Goal: Obtain resource: Download file/media

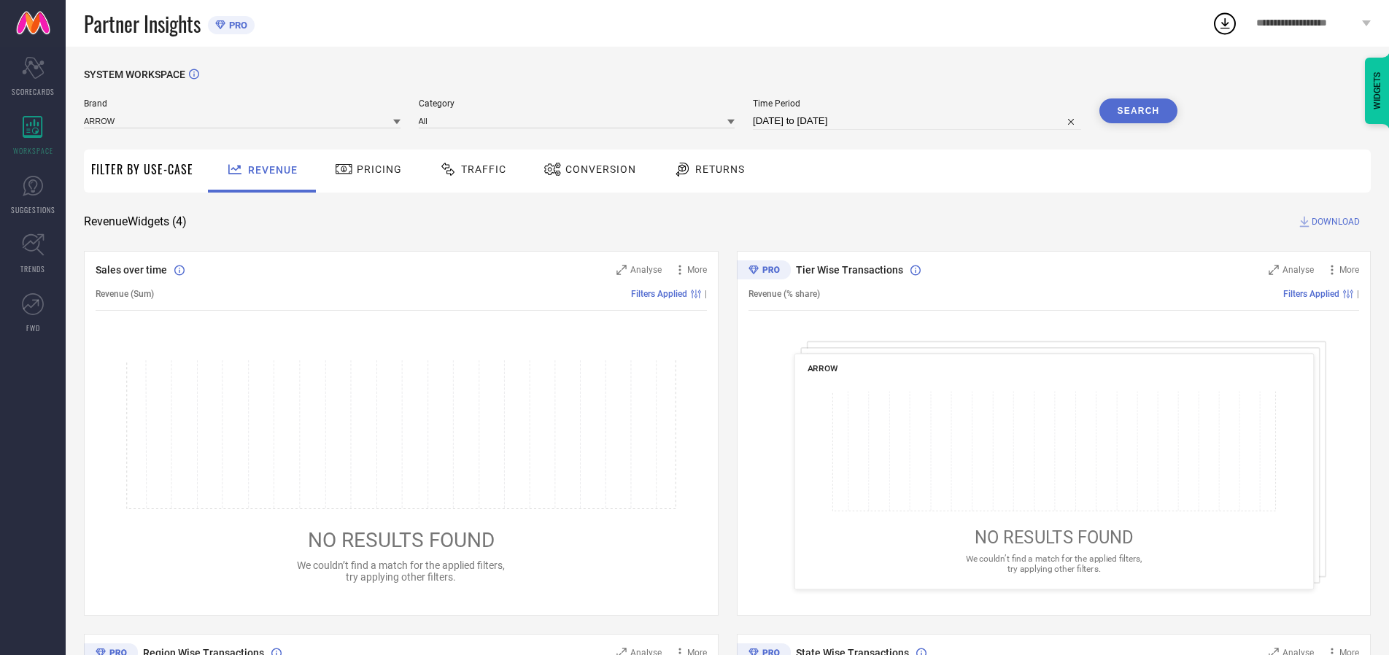
click at [469, 169] on span "Traffic" at bounding box center [483, 169] width 45 height 12
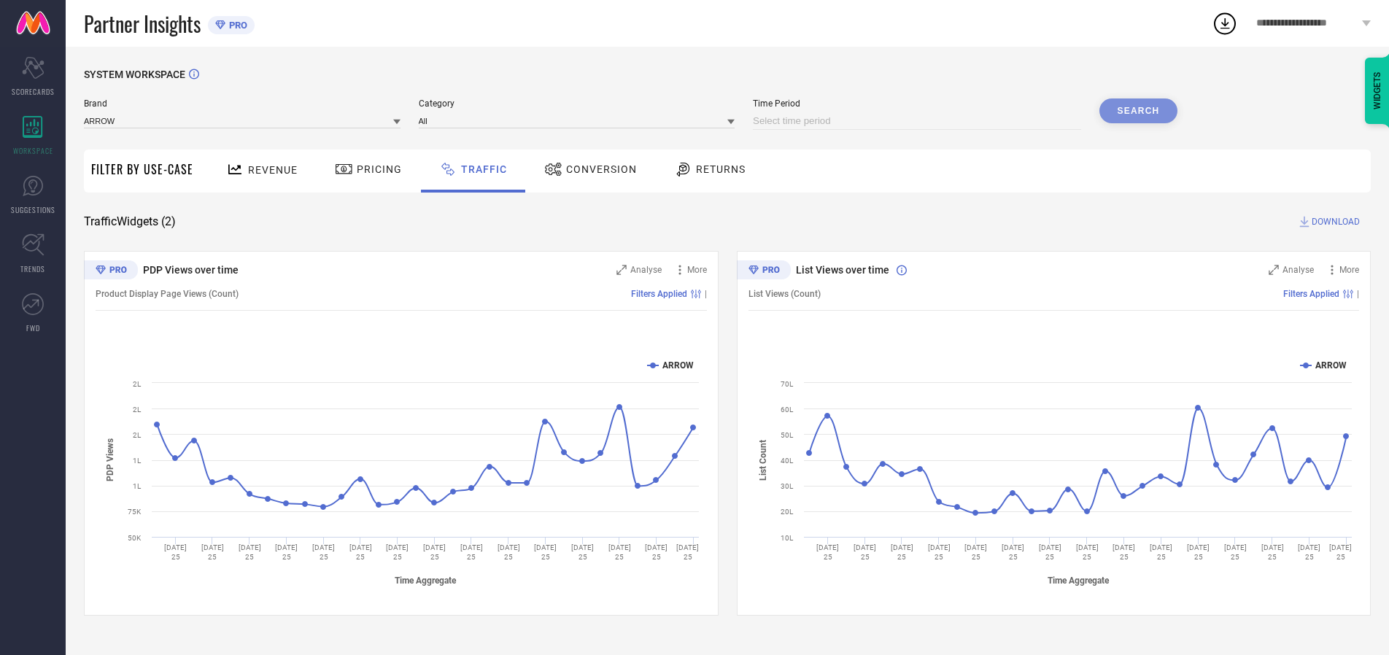
click at [919, 121] on input at bounding box center [917, 121] width 328 height 18
select select "8"
select select "2025"
select select "9"
select select "2025"
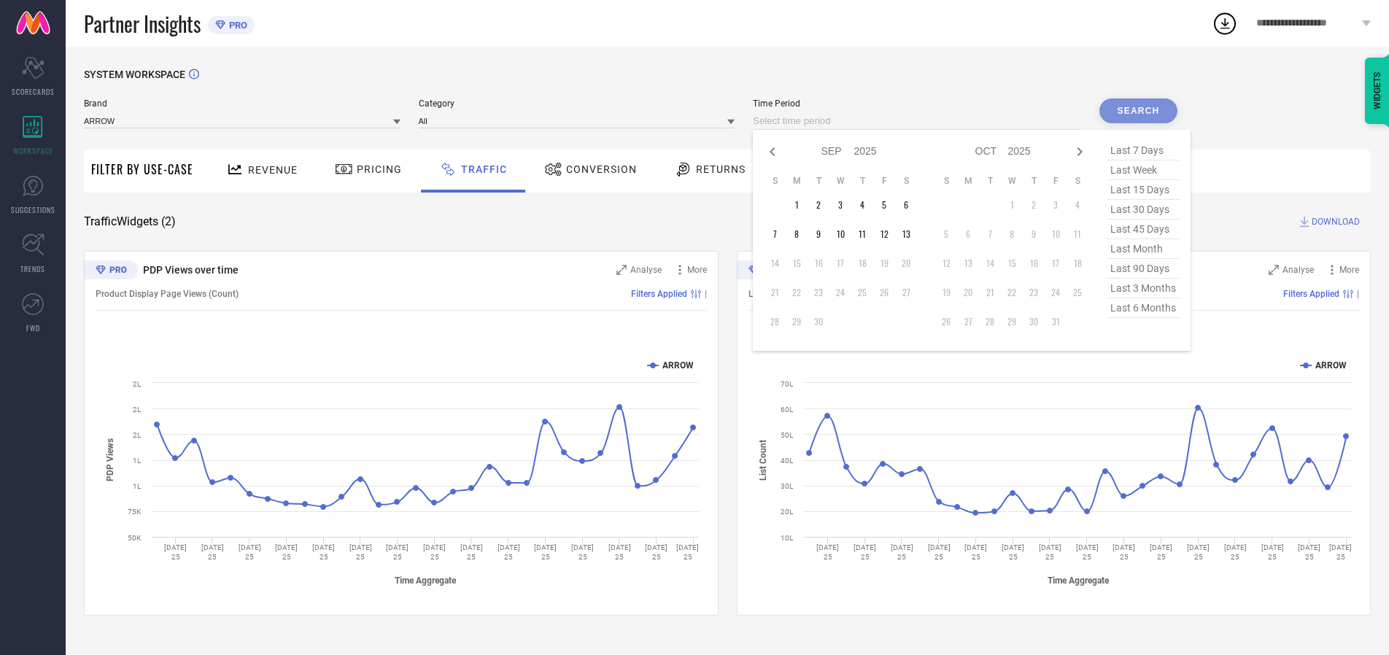
click at [845, 234] on td "10" at bounding box center [840, 234] width 22 height 22
type input "[DATE] to [DATE]"
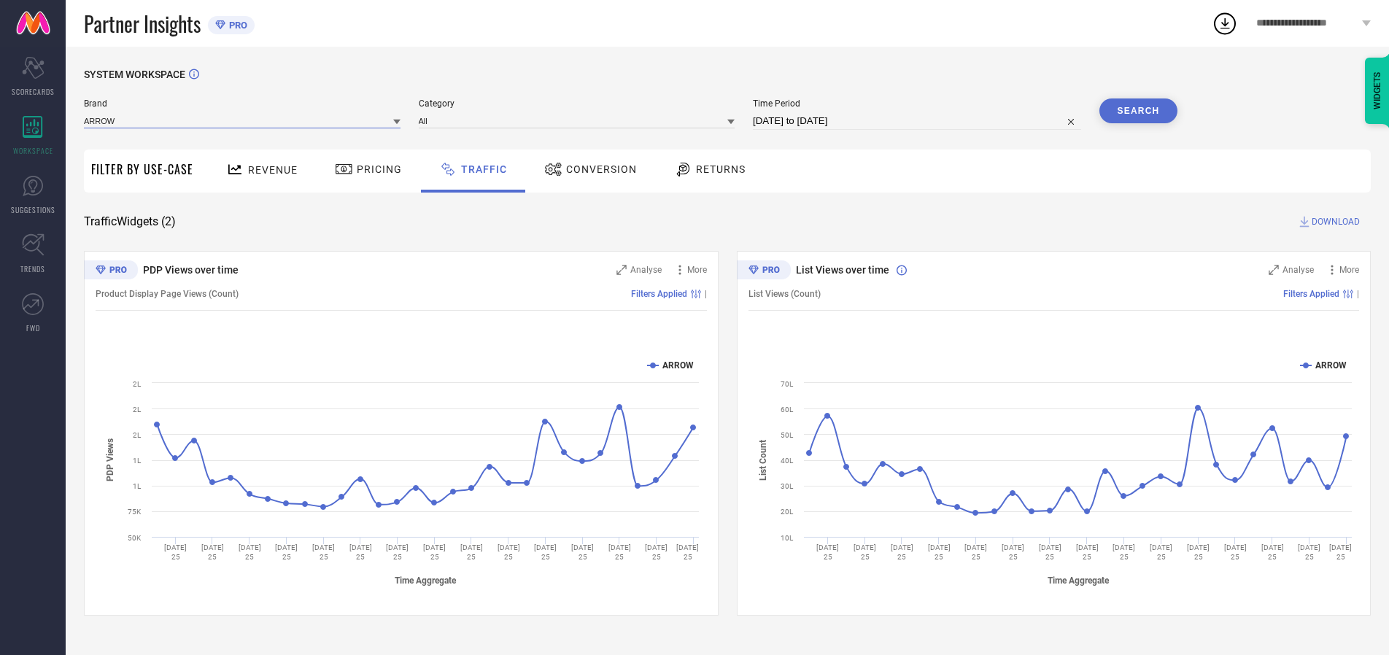
click at [243, 120] on input at bounding box center [242, 120] width 317 height 15
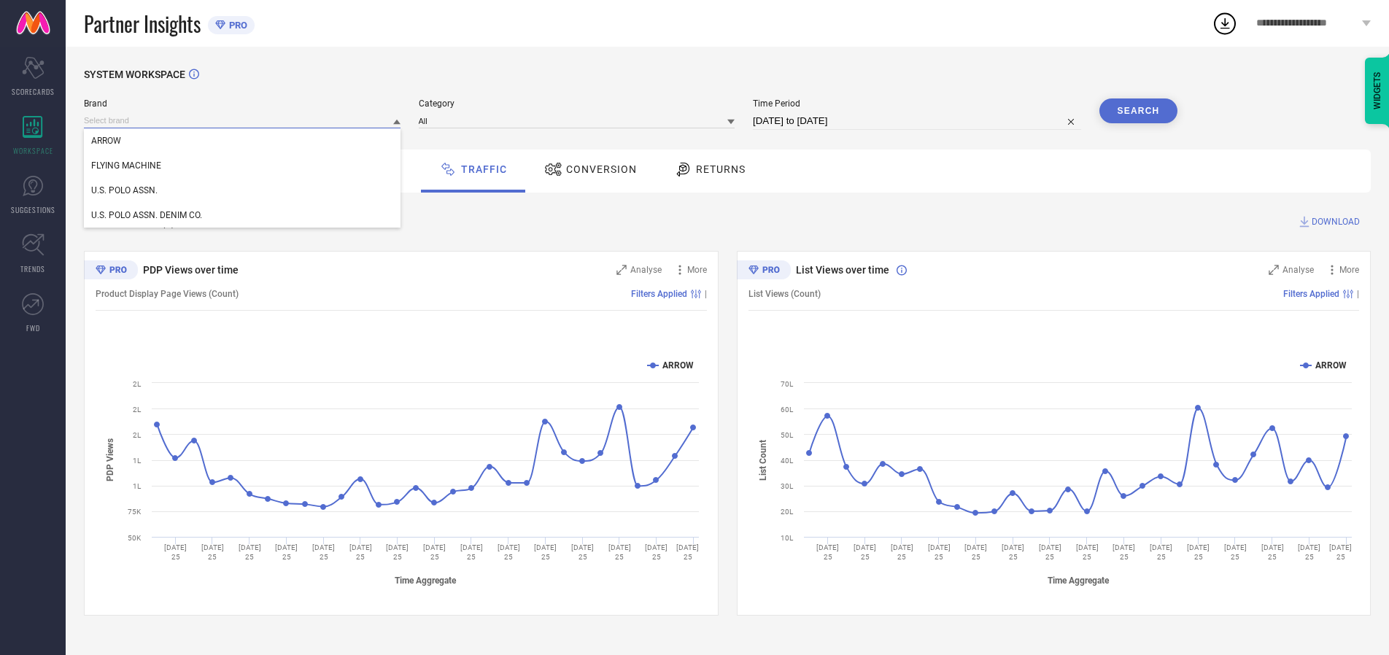
click at [243, 120] on input at bounding box center [242, 120] width 317 height 15
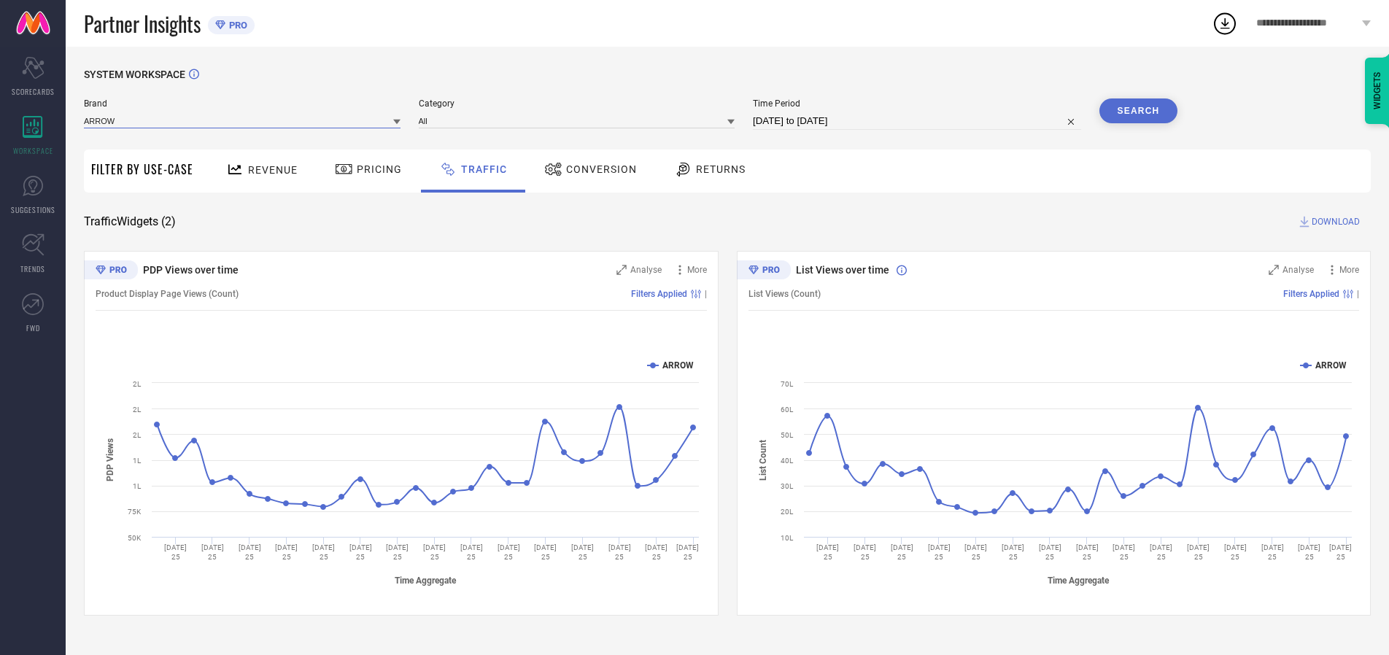
click at [243, 120] on input at bounding box center [242, 120] width 317 height 15
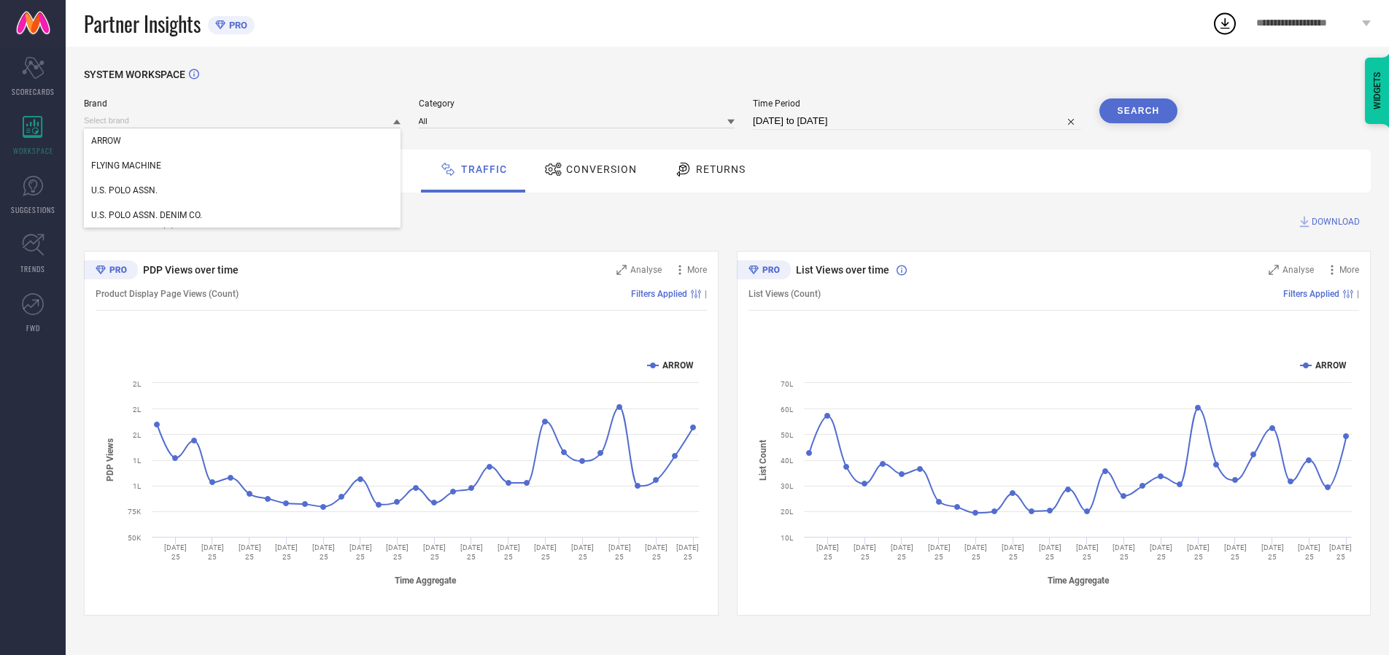
click at [243, 190] on div "U.S. POLO ASSN." at bounding box center [242, 190] width 317 height 25
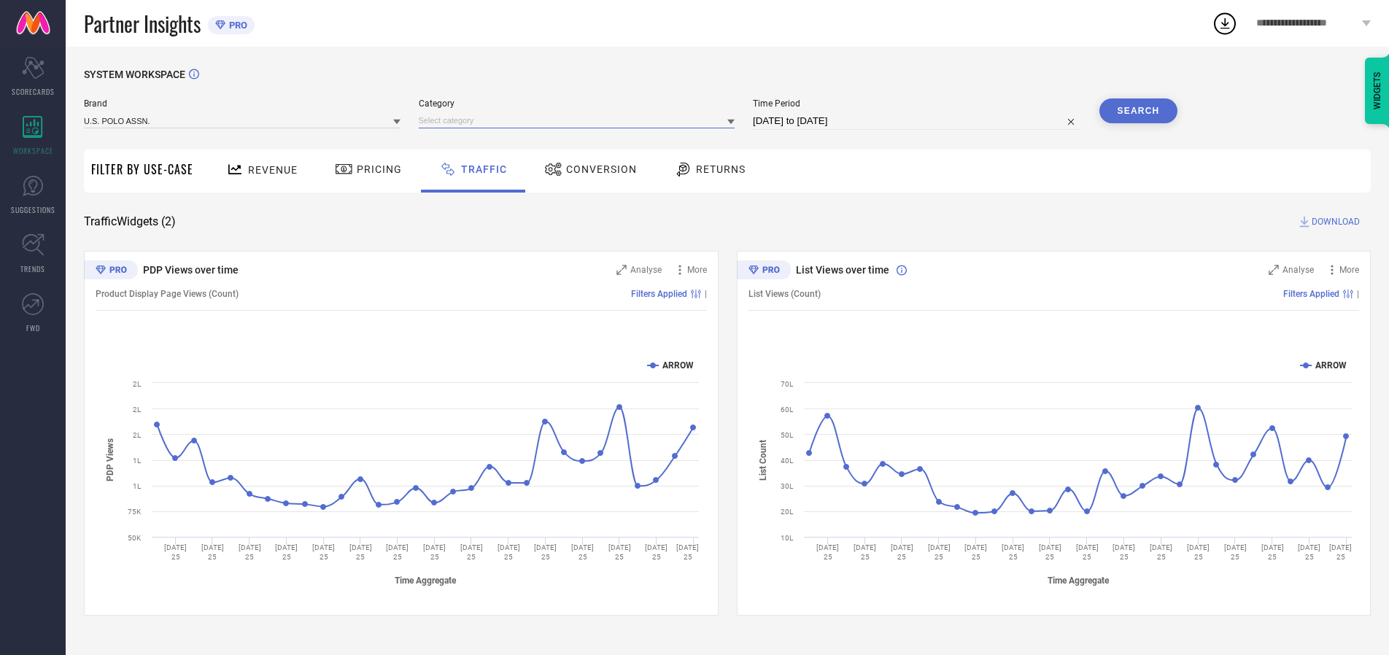
click at [580, 120] on input at bounding box center [577, 120] width 317 height 15
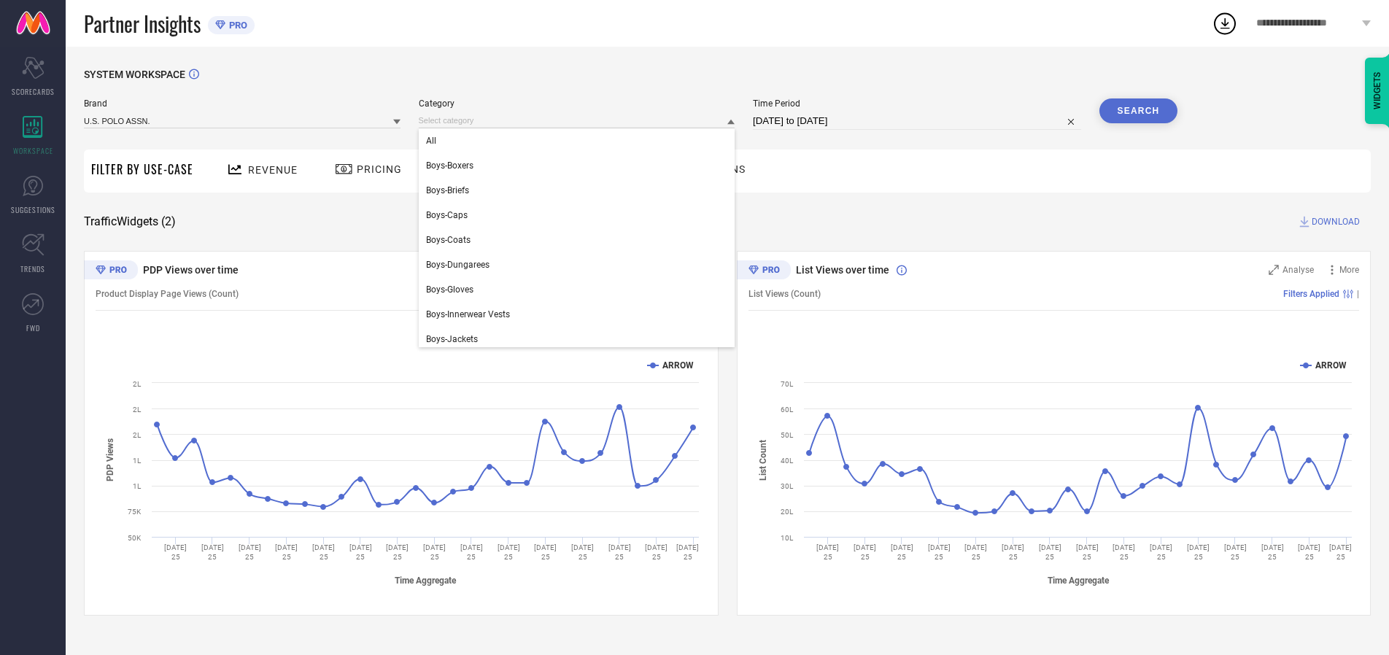
click at [580, 141] on div "All" at bounding box center [577, 140] width 317 height 25
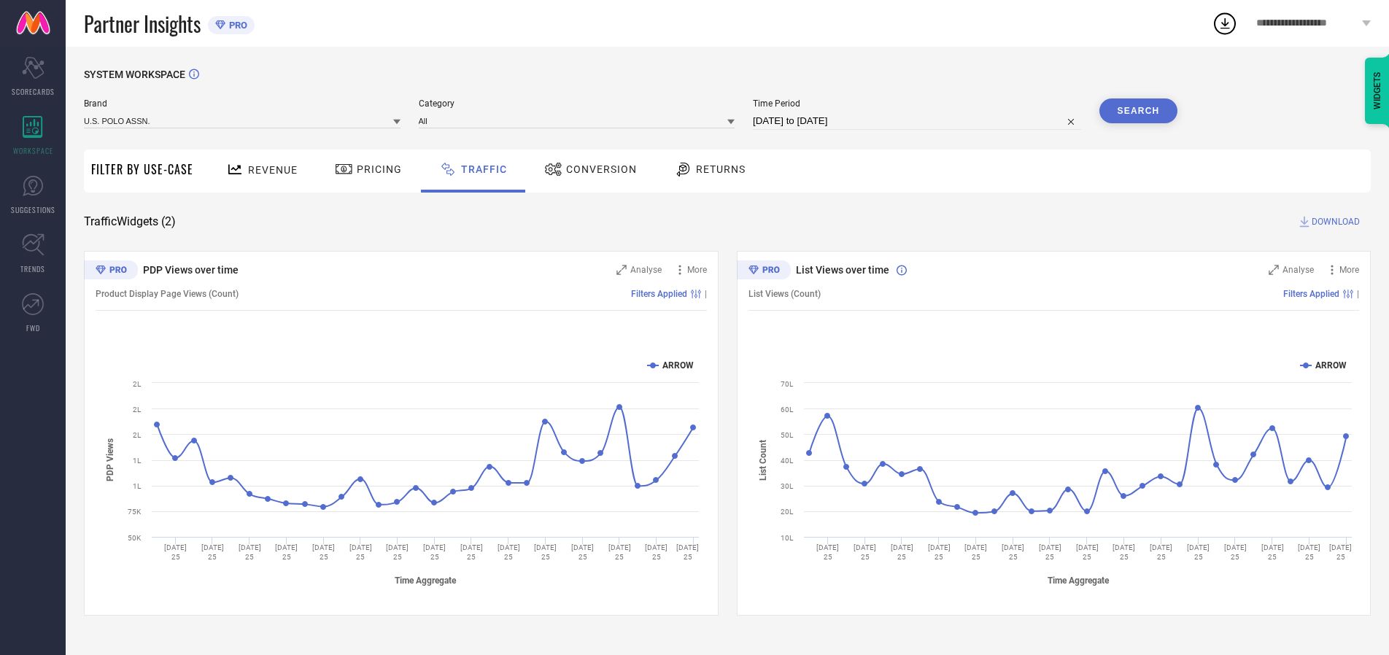
click at [1138, 111] on button "Search" at bounding box center [1138, 110] width 79 height 25
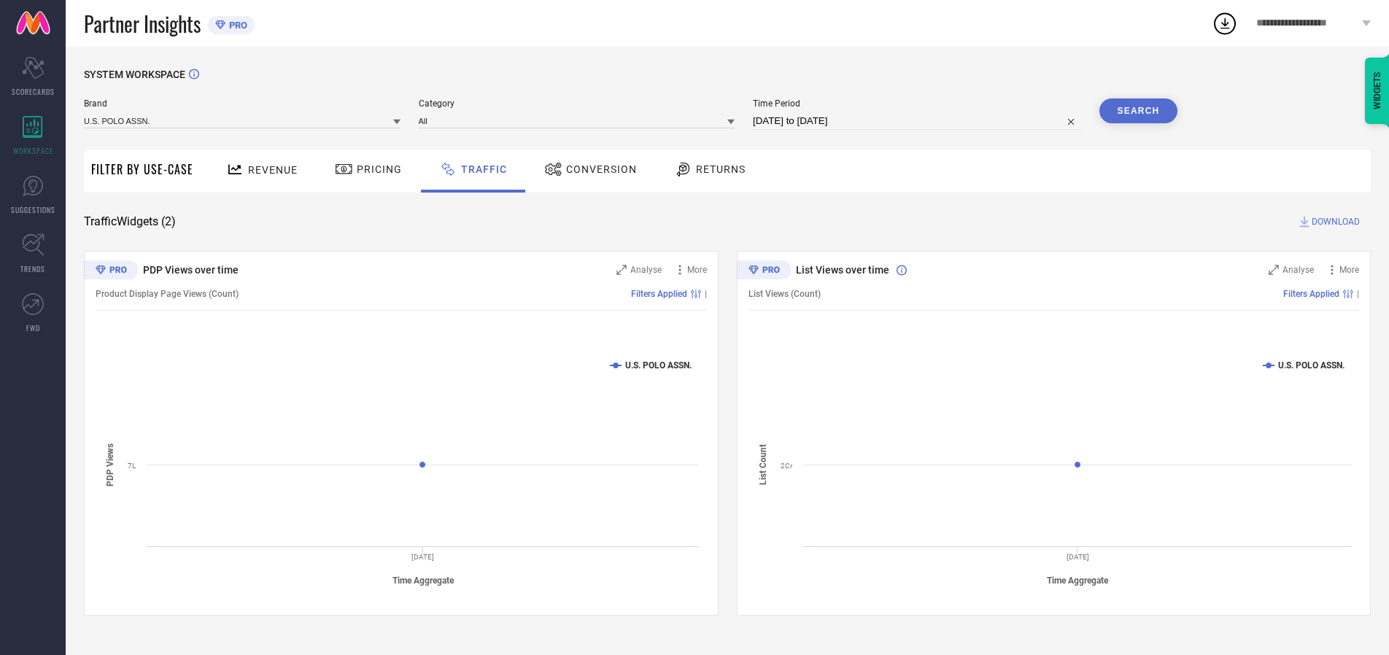
click at [1333, 222] on span "DOWNLOAD" at bounding box center [1335, 221] width 48 height 15
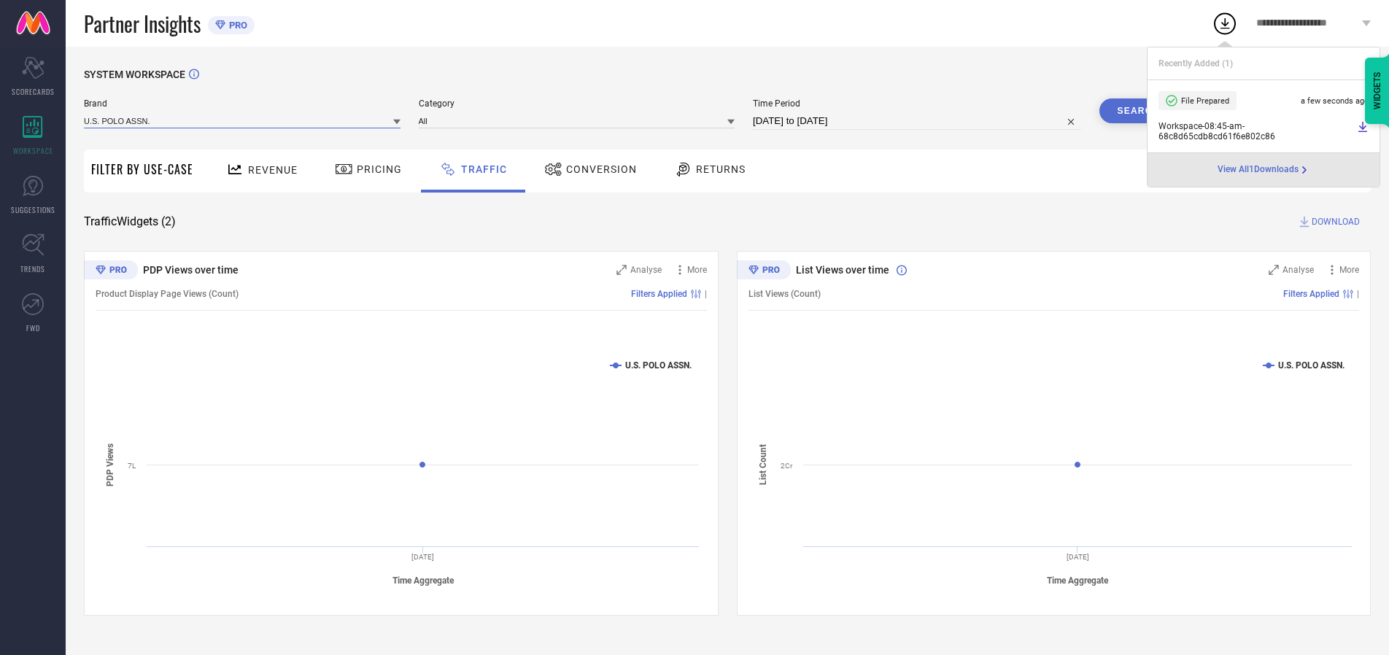
click at [243, 120] on input at bounding box center [242, 120] width 317 height 15
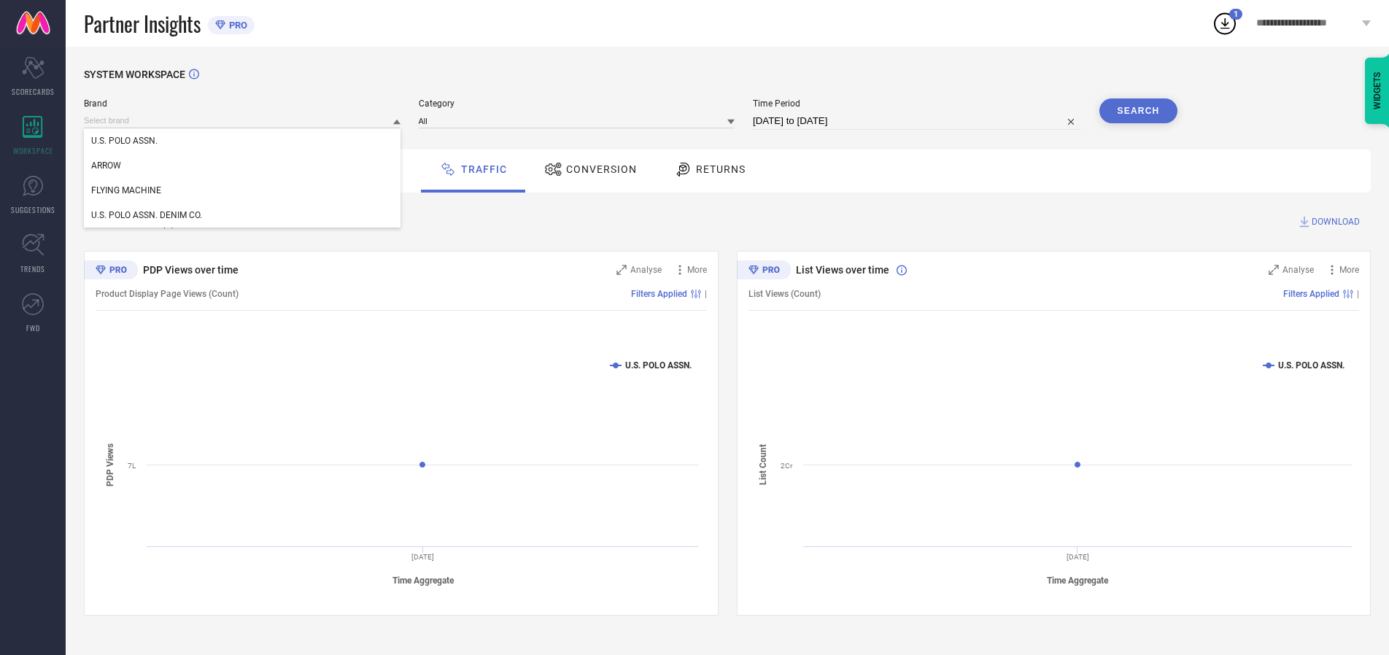
click at [243, 215] on div "U.S. POLO ASSN. DENIM CO." at bounding box center [242, 215] width 317 height 25
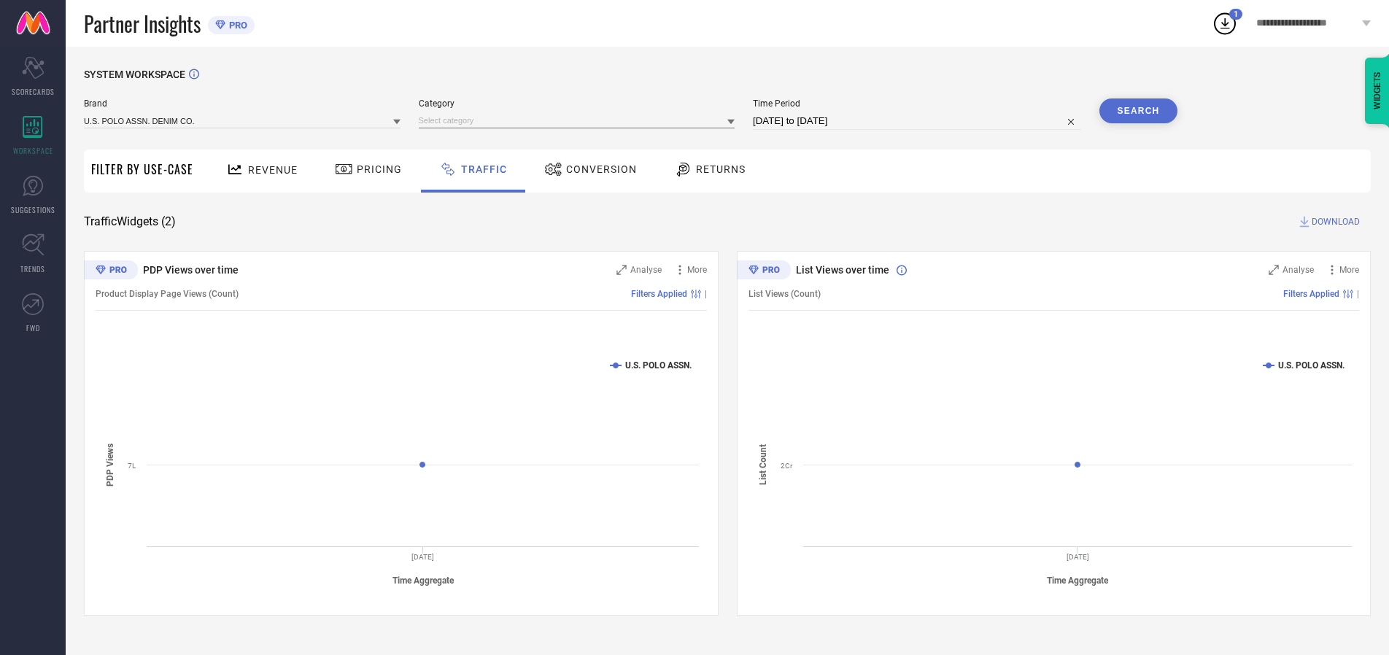
click at [580, 120] on input at bounding box center [577, 120] width 317 height 15
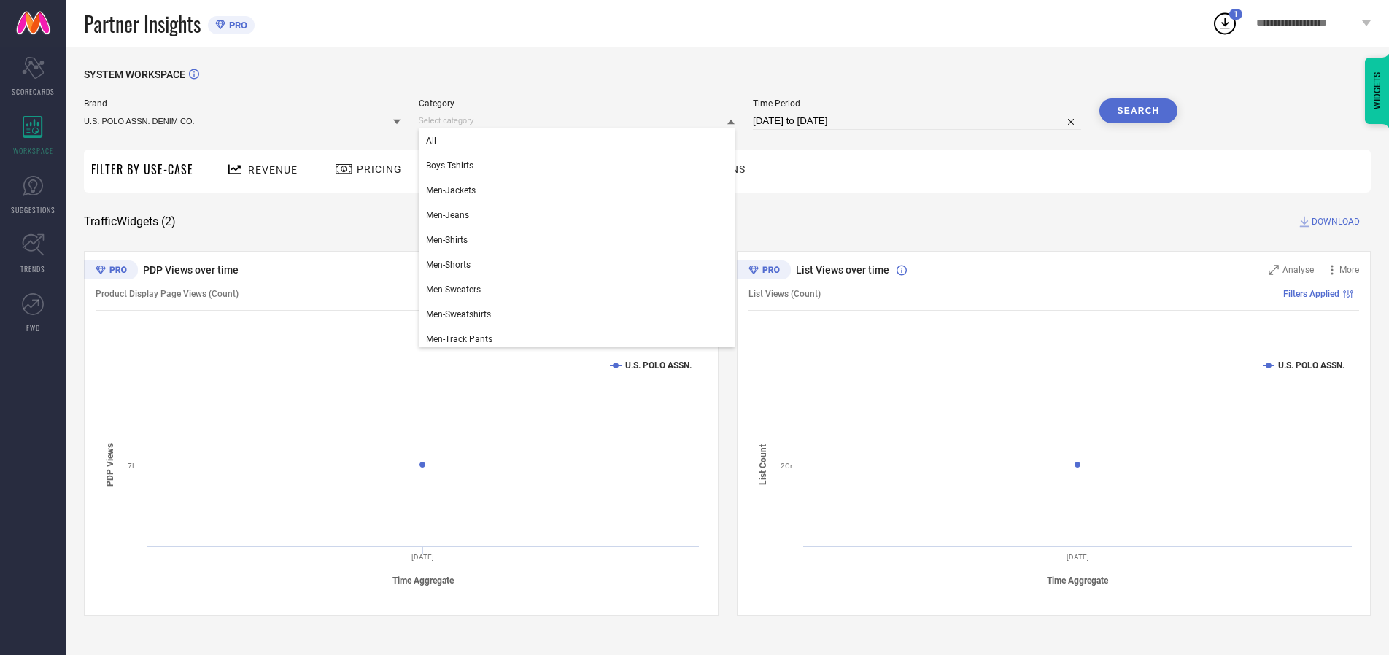
click at [580, 141] on div "All" at bounding box center [577, 140] width 317 height 25
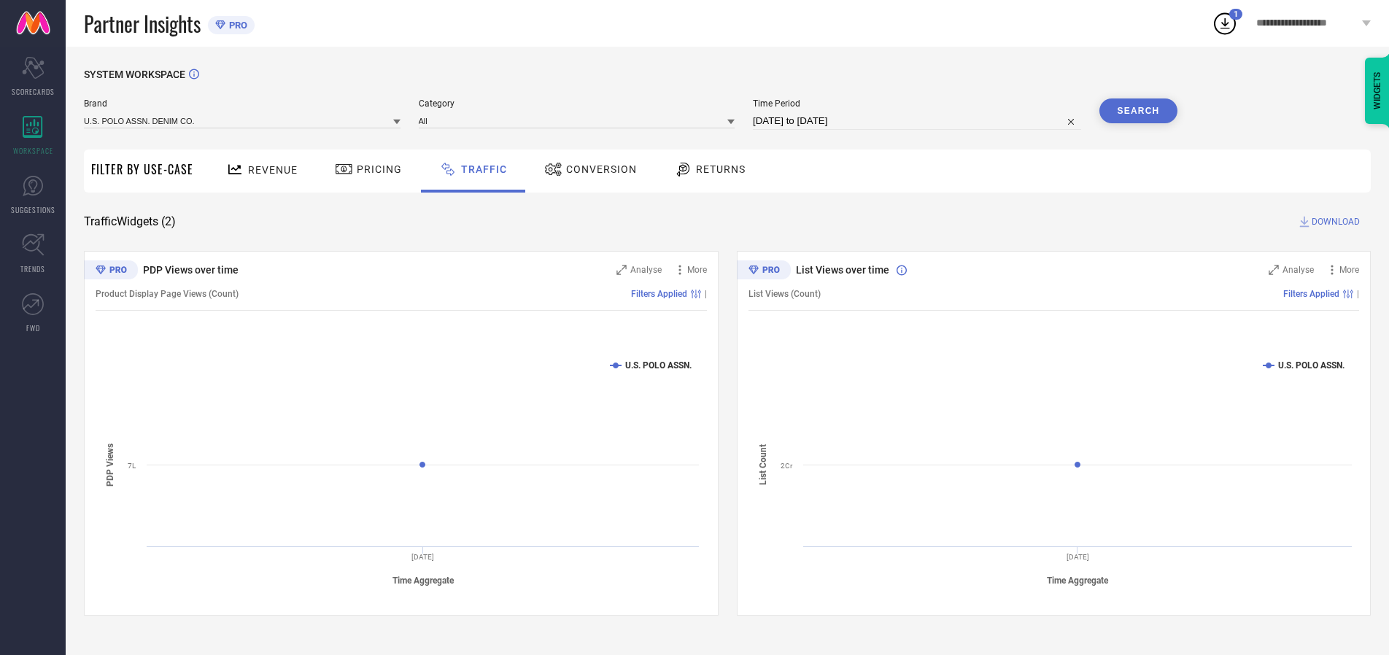
click at [1138, 111] on button "Search" at bounding box center [1138, 110] width 79 height 25
click at [1333, 222] on span "DOWNLOAD" at bounding box center [1335, 221] width 48 height 15
click at [919, 121] on input at bounding box center [917, 121] width 328 height 18
select select "8"
select select "2025"
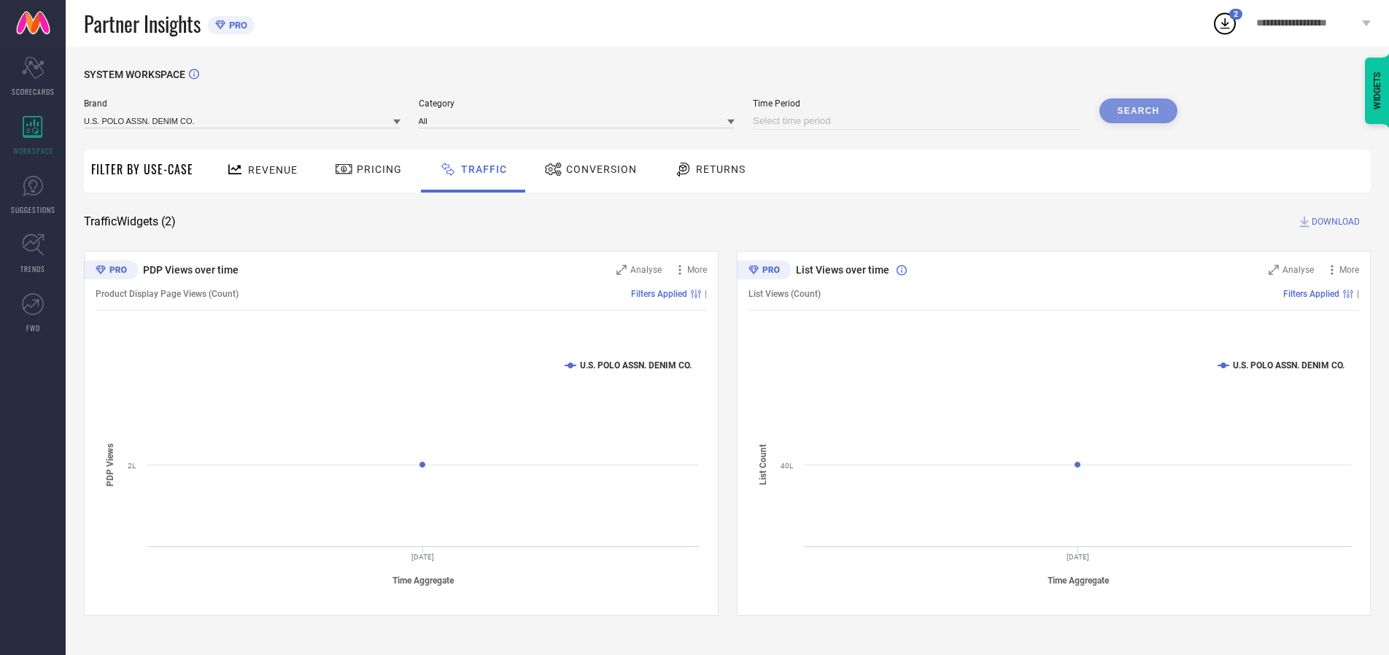
select select "9"
select select "2025"
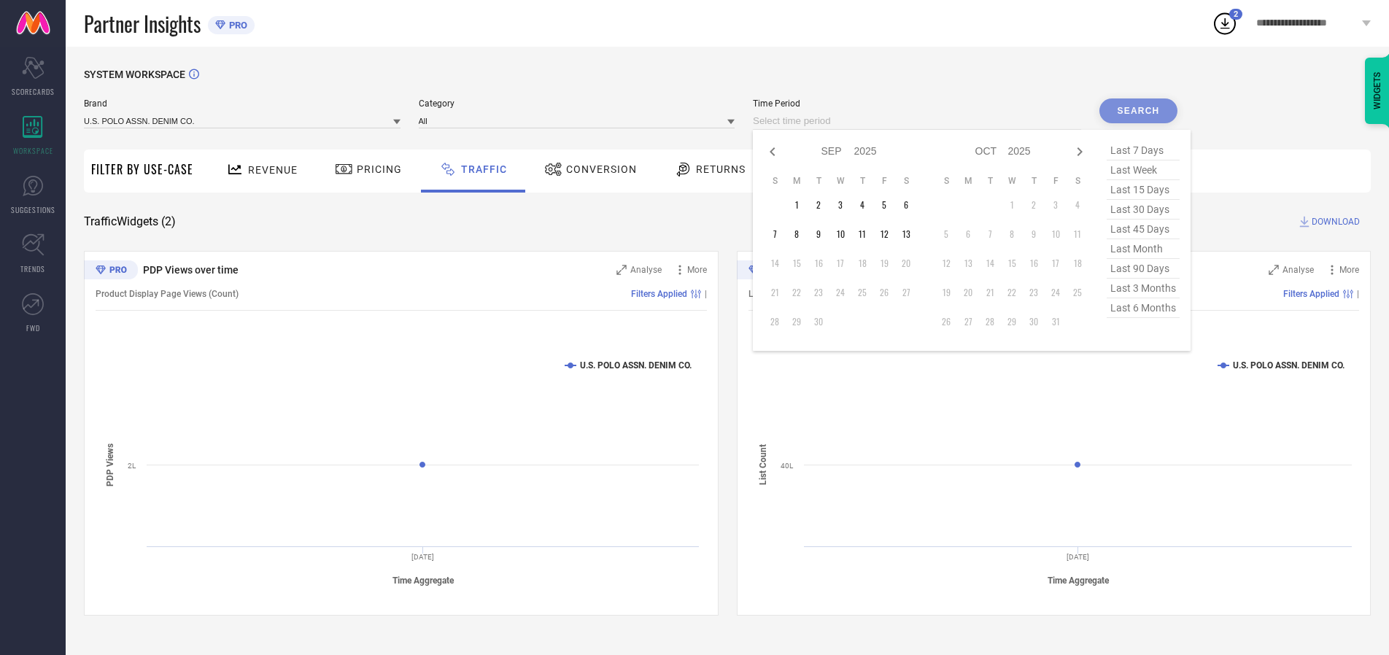
click at [866, 234] on td "11" at bounding box center [862, 234] width 22 height 22
type input "[DATE] to [DATE]"
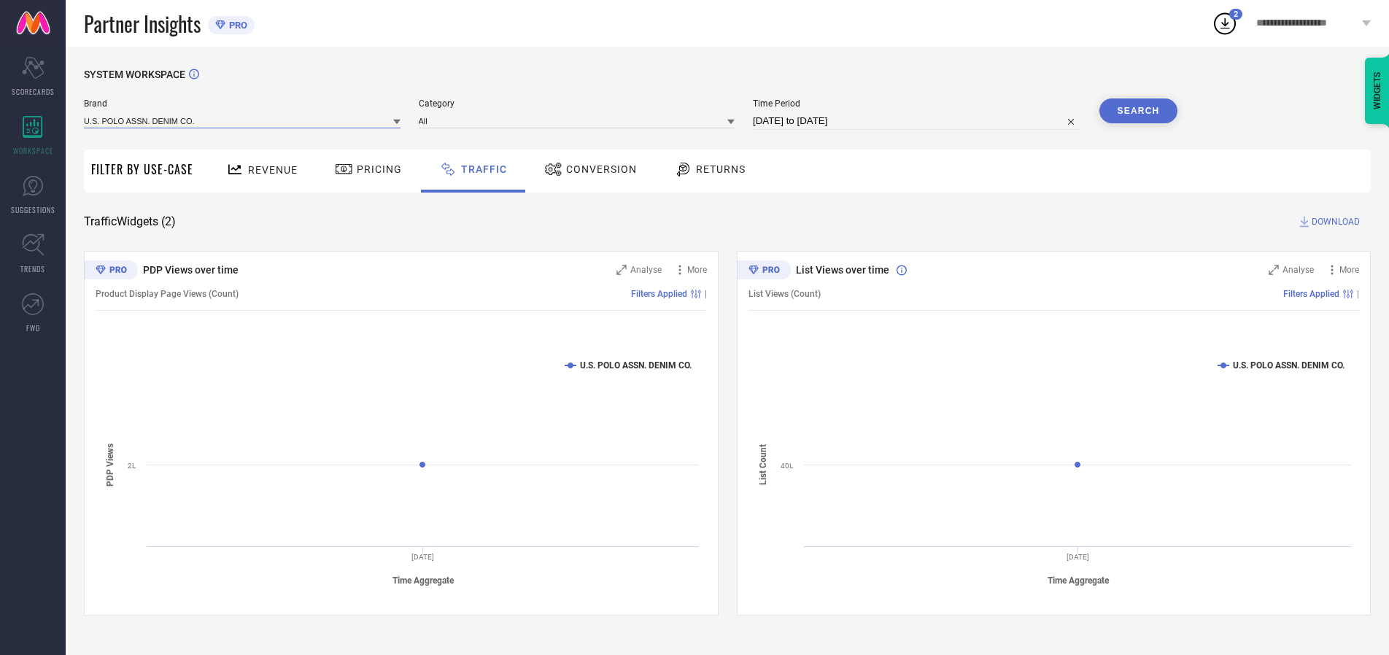
click at [243, 120] on input at bounding box center [242, 120] width 317 height 15
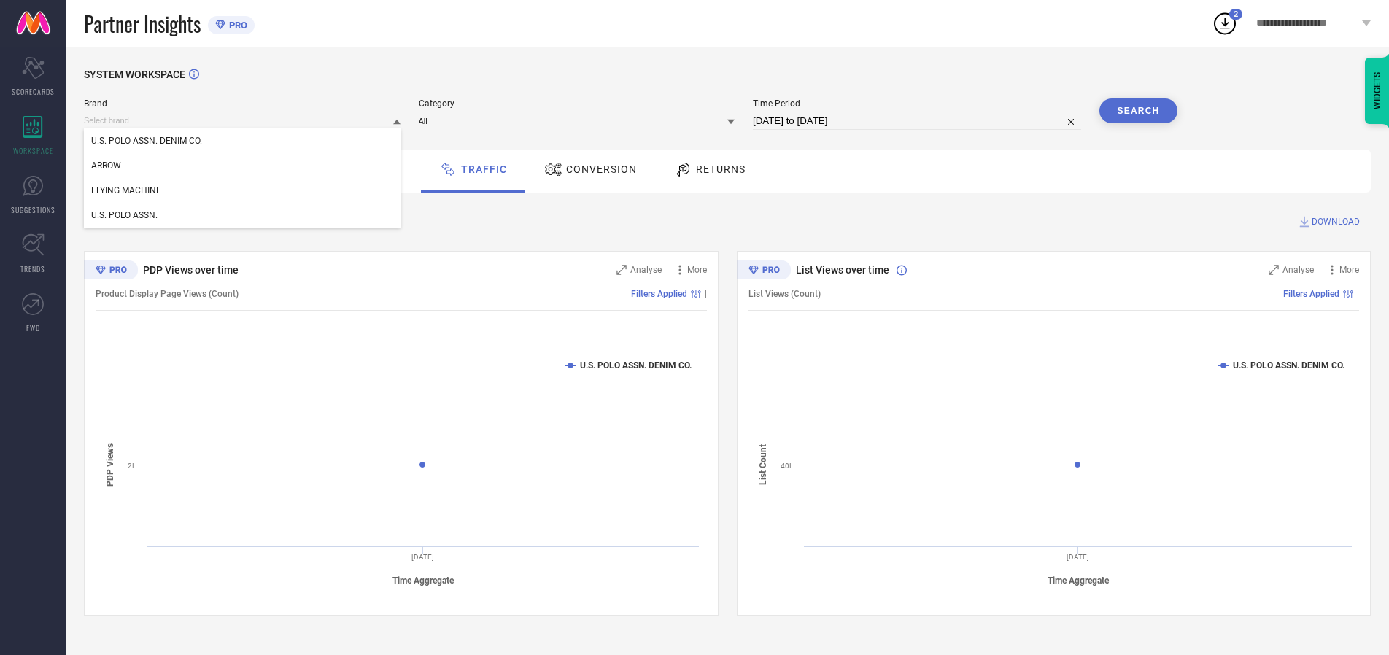
click at [243, 120] on input at bounding box center [242, 120] width 317 height 15
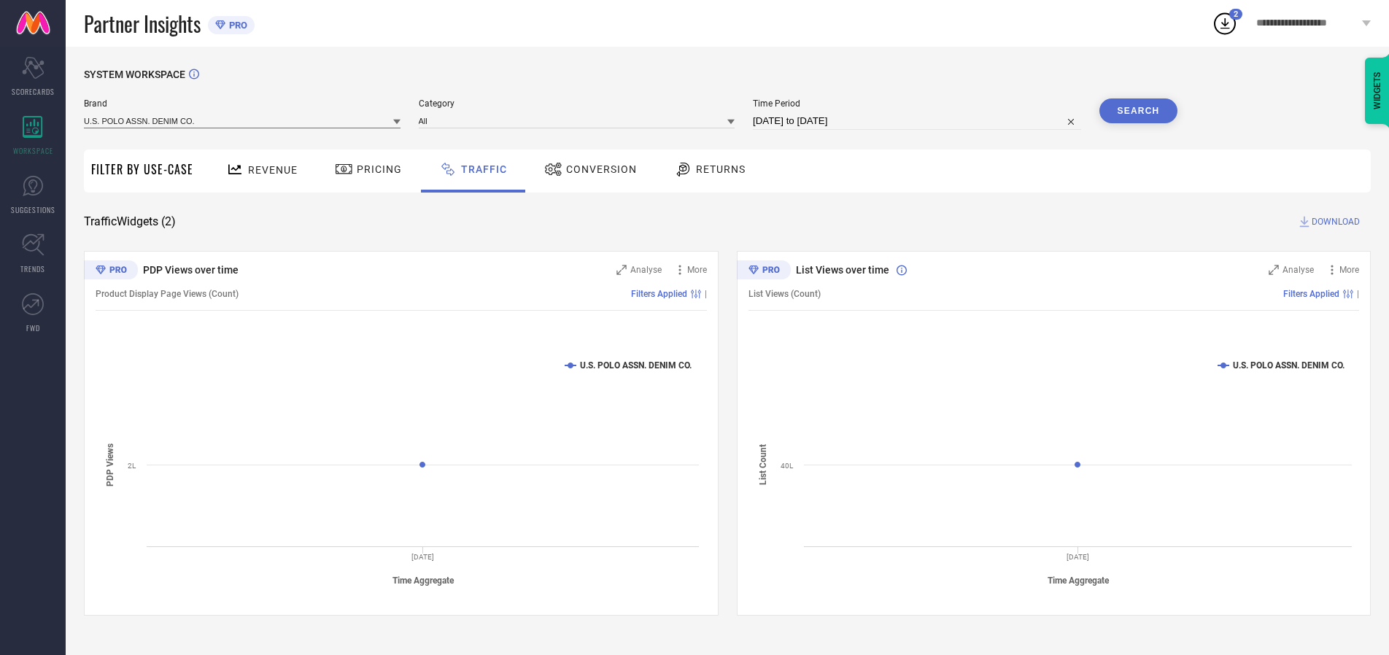
click at [243, 120] on input at bounding box center [242, 120] width 317 height 15
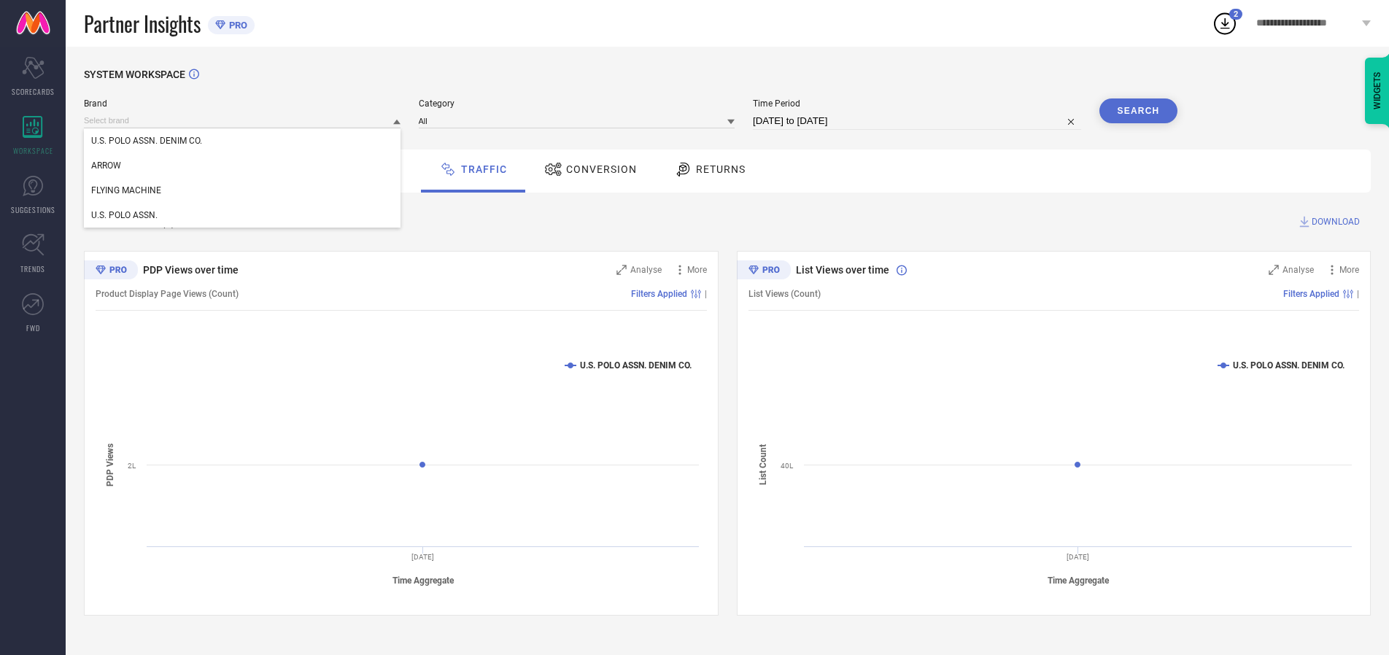
click at [243, 141] on div "U.S. POLO ASSN. DENIM CO." at bounding box center [242, 140] width 317 height 25
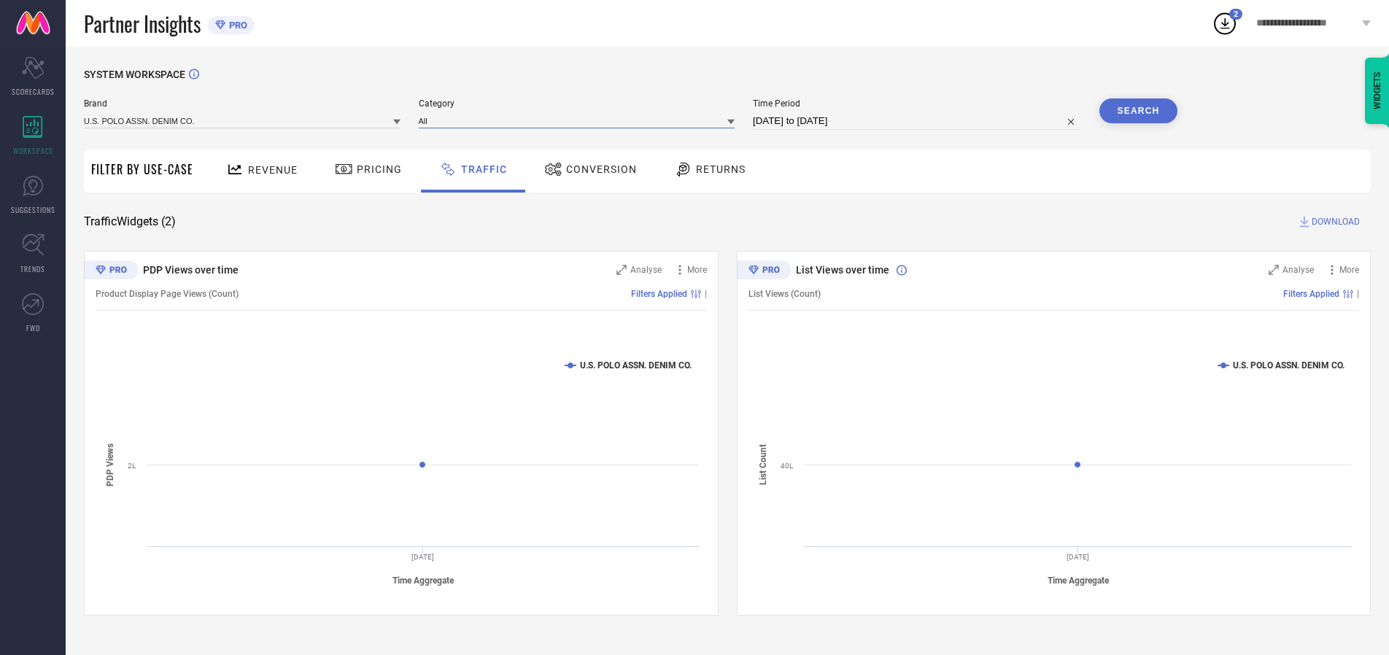
click at [580, 120] on input at bounding box center [577, 120] width 317 height 15
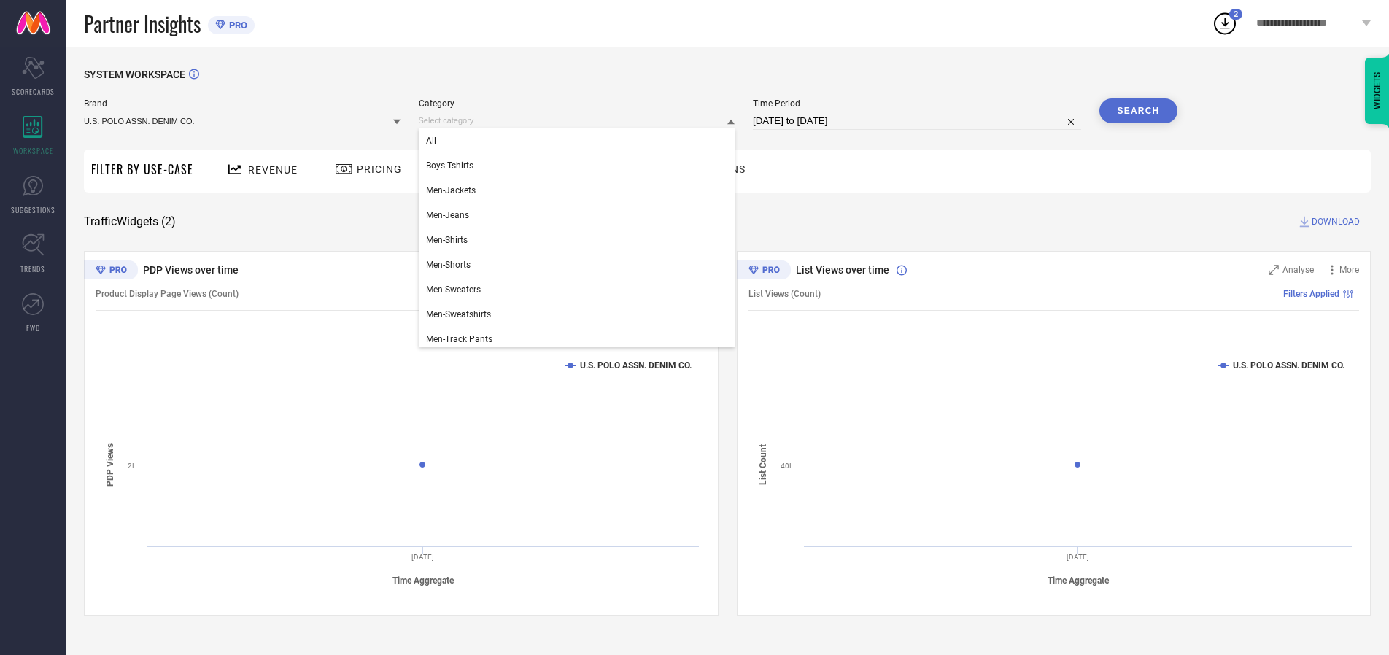
click at [580, 141] on div "All" at bounding box center [577, 140] width 317 height 25
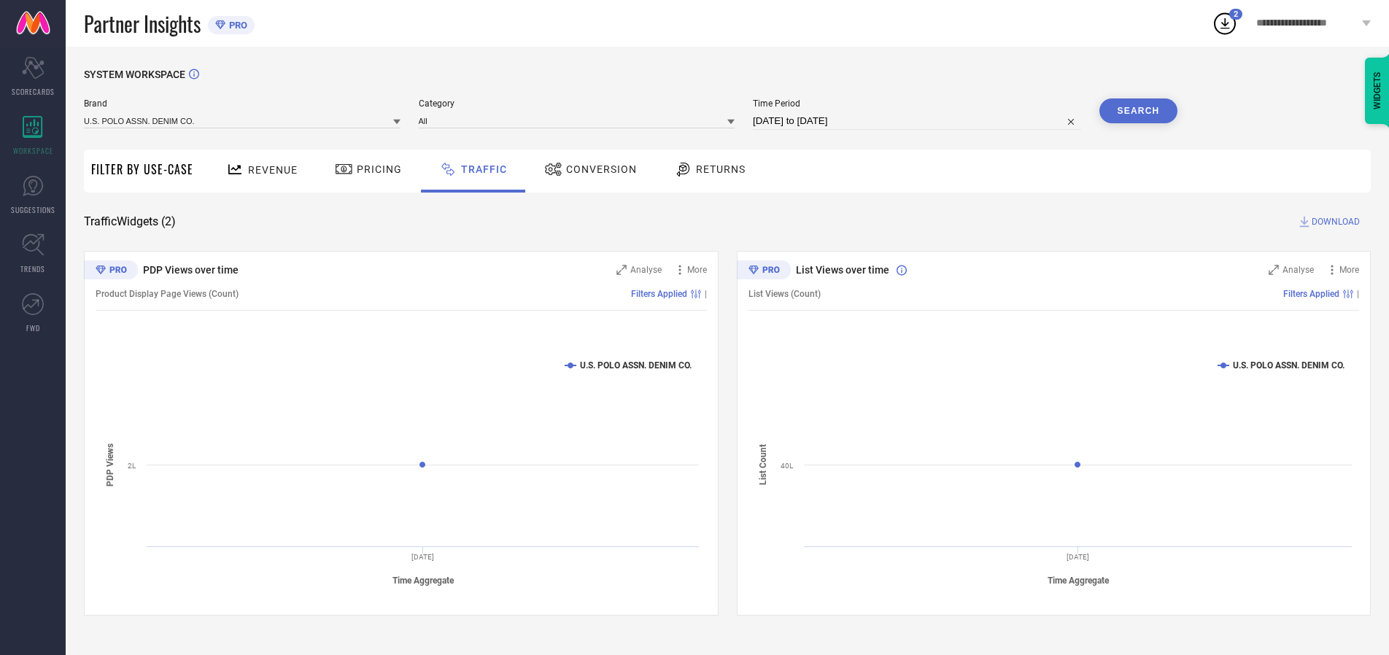
click at [1138, 111] on button "Search" at bounding box center [1138, 110] width 79 height 25
click at [1333, 222] on span "DOWNLOAD" at bounding box center [1335, 221] width 48 height 15
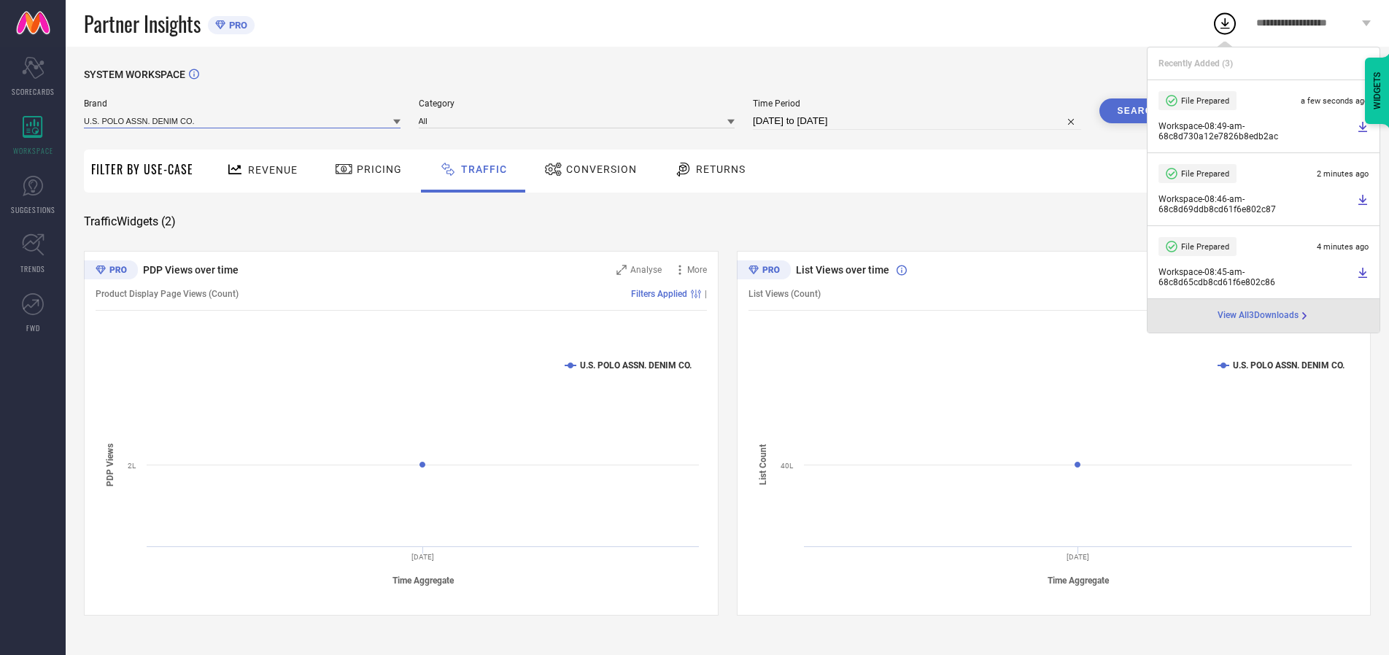
click at [243, 120] on input at bounding box center [242, 120] width 317 height 15
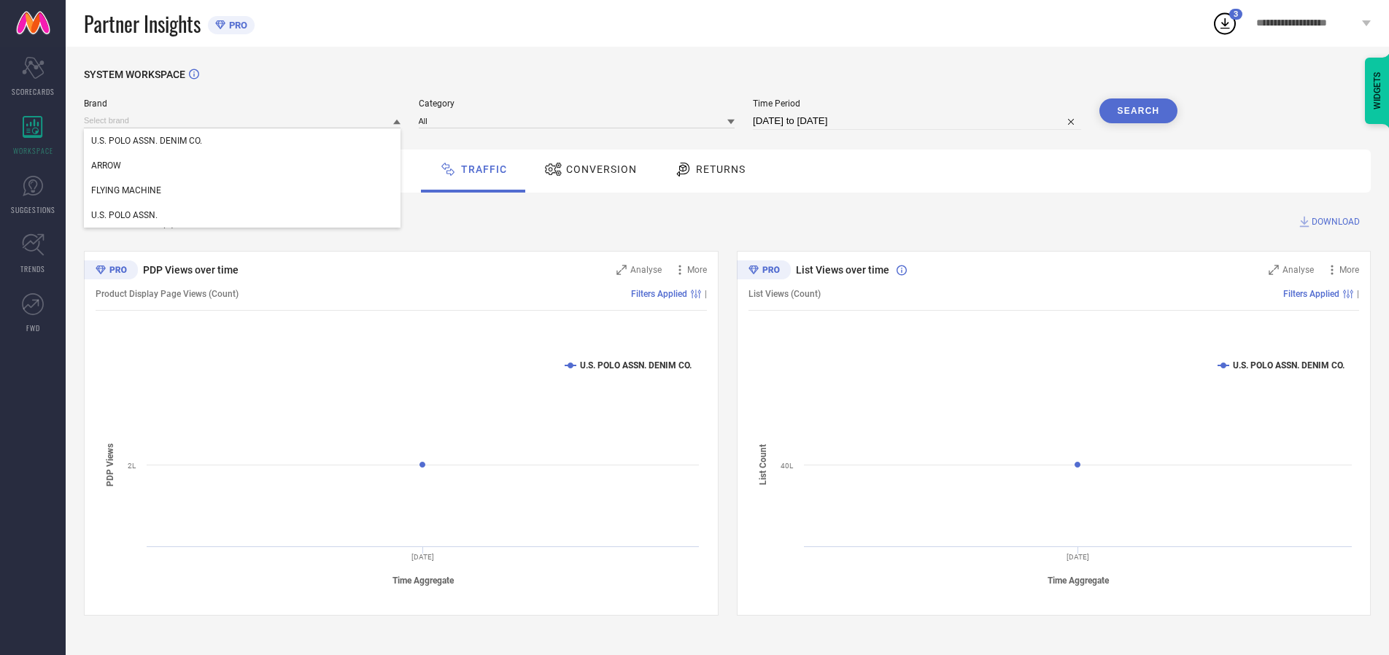
click at [243, 215] on div "U.S. POLO ASSN." at bounding box center [242, 215] width 317 height 25
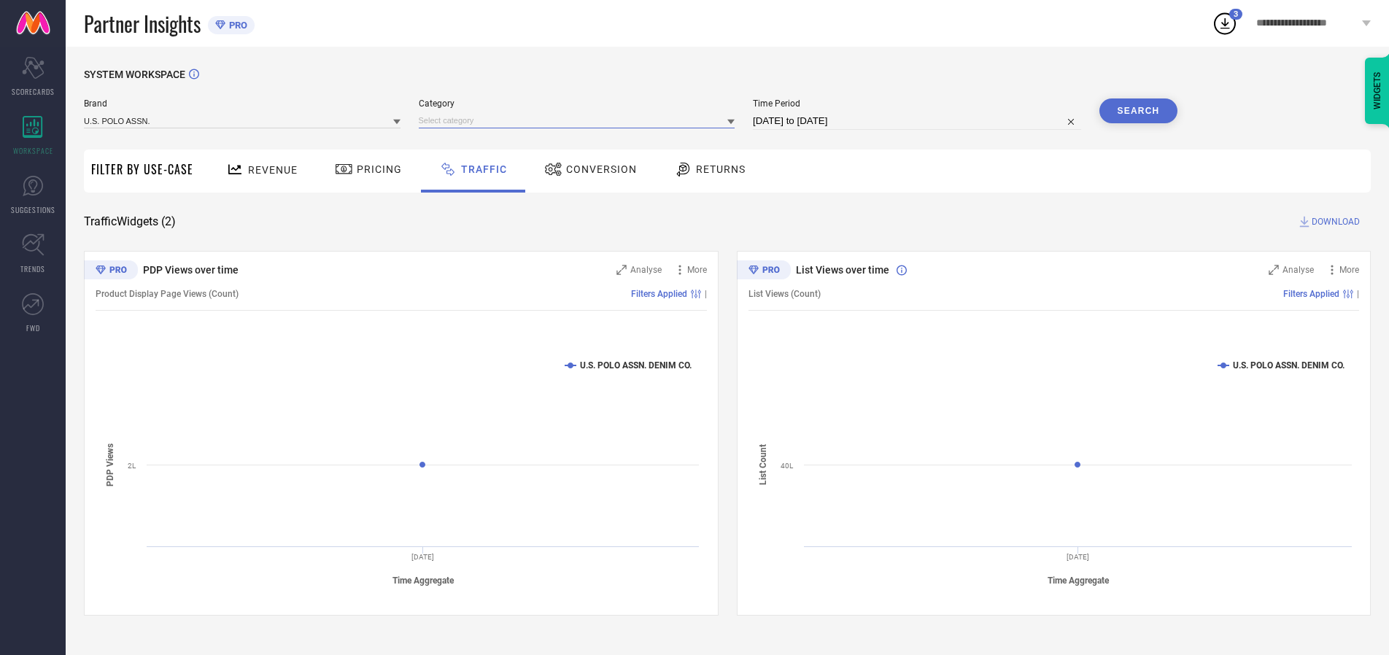
click at [580, 120] on input at bounding box center [577, 120] width 317 height 15
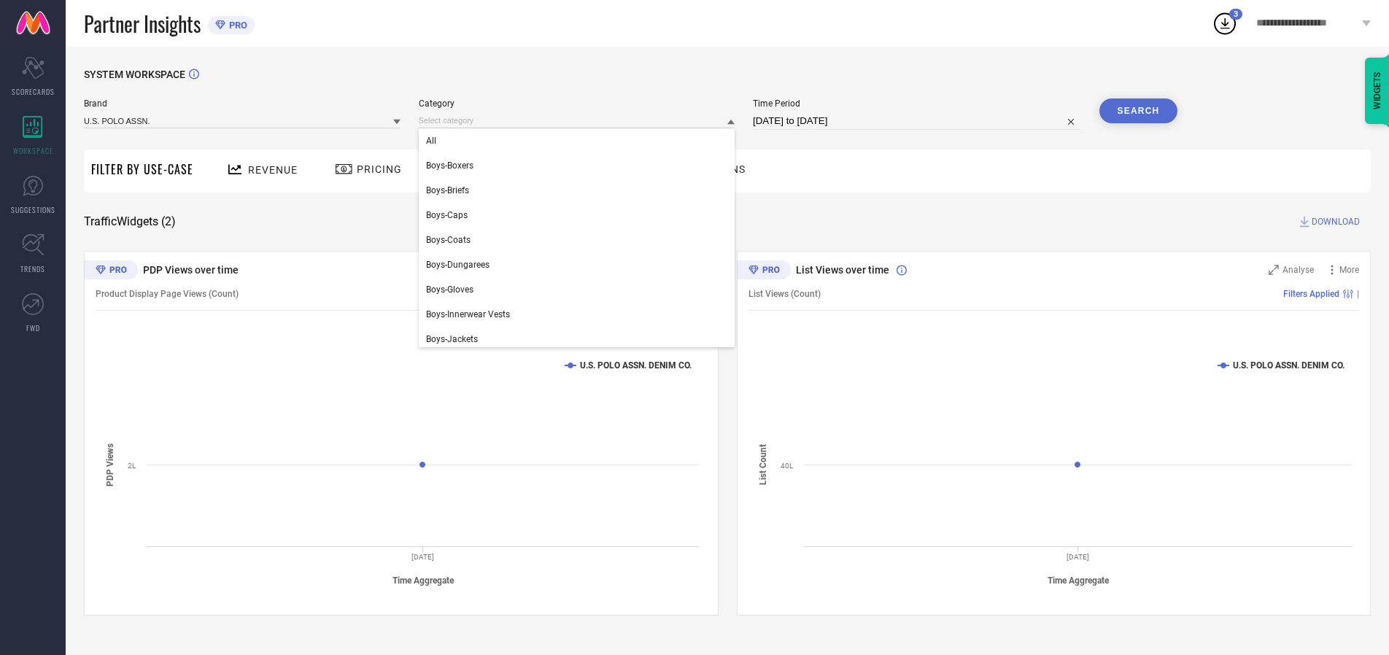
click at [580, 141] on div "All" at bounding box center [577, 140] width 317 height 25
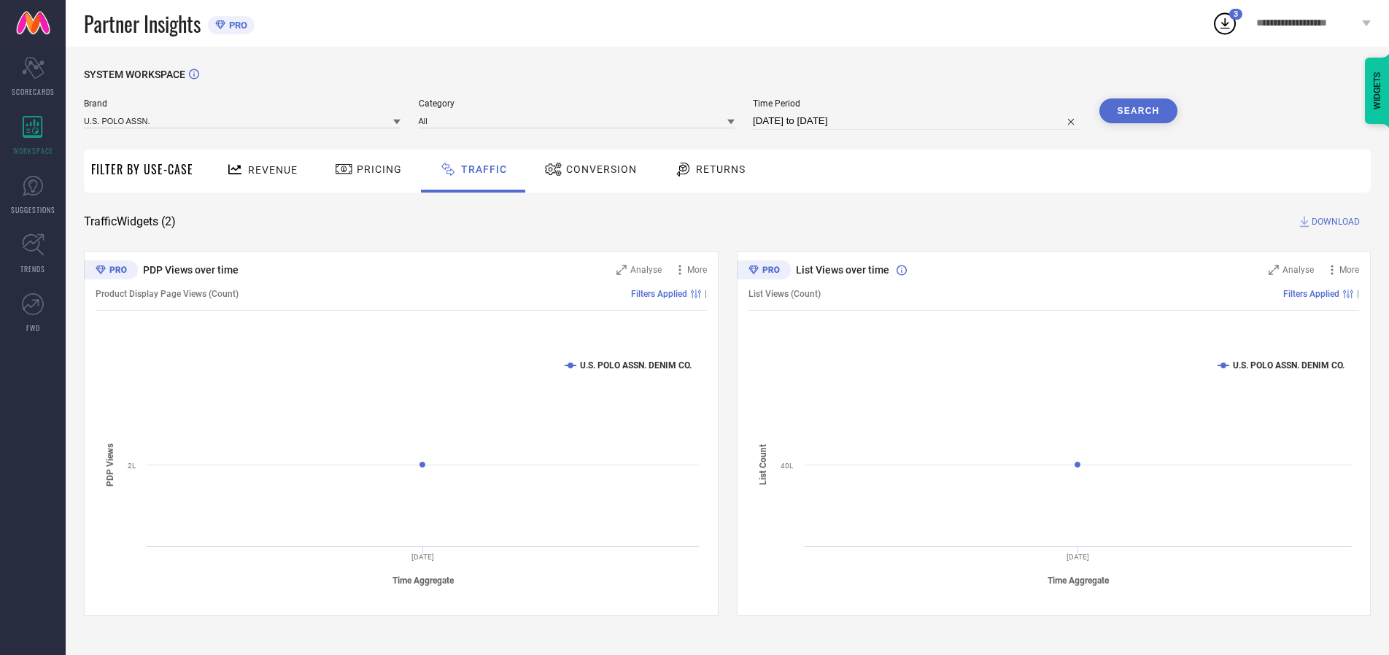
click at [1138, 111] on button "Search" at bounding box center [1138, 110] width 79 height 25
click at [1333, 222] on span "DOWNLOAD" at bounding box center [1335, 221] width 48 height 15
click at [919, 121] on input at bounding box center [917, 121] width 328 height 18
select select "8"
select select "2025"
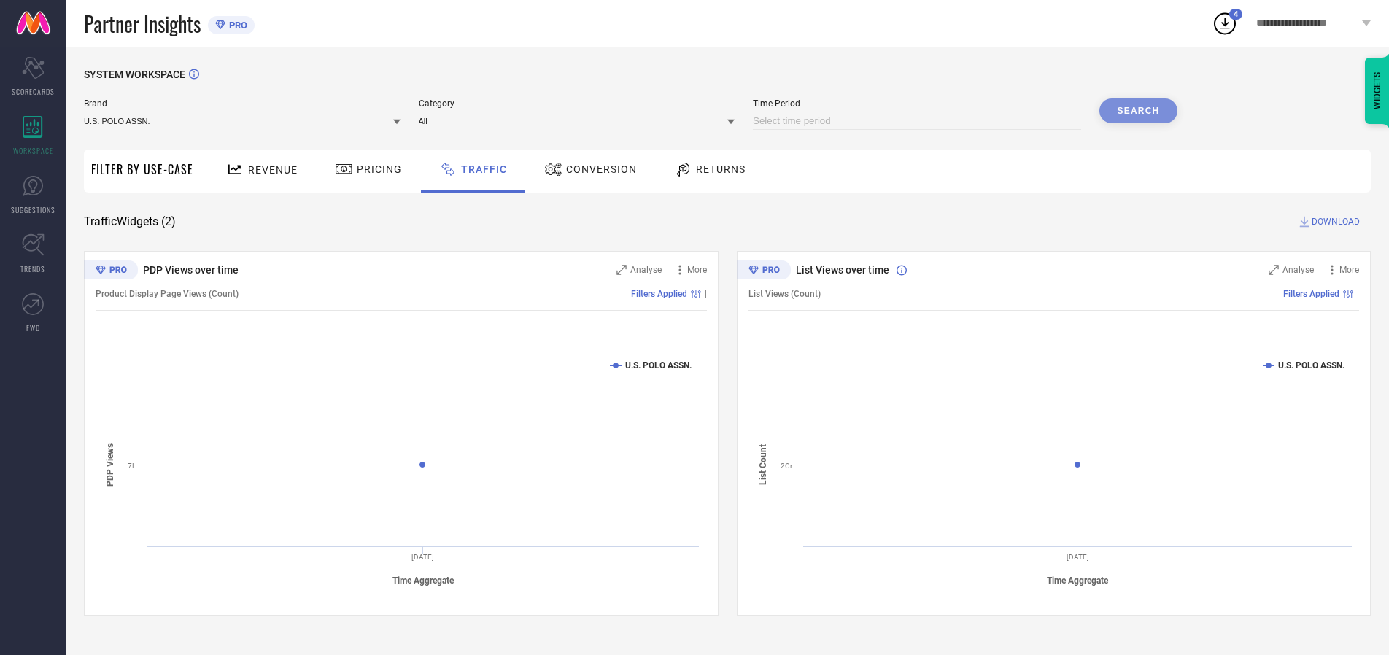
select select "9"
select select "2025"
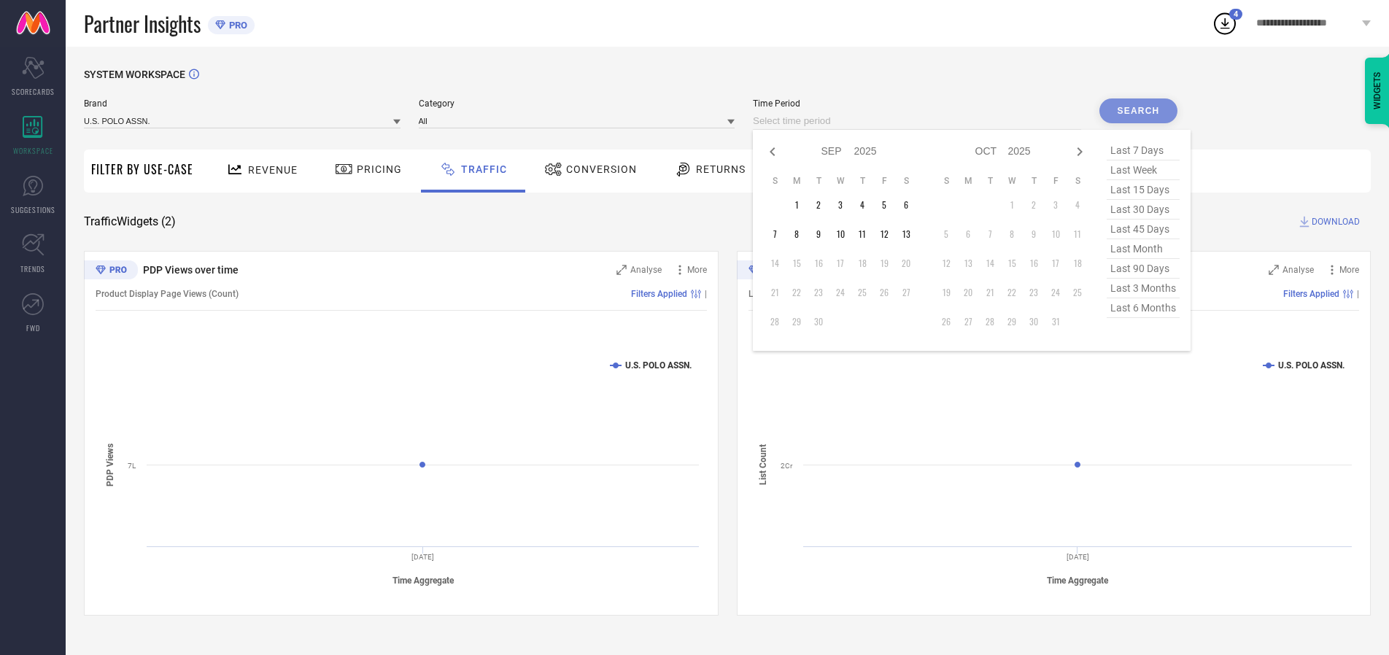
click at [888, 234] on td "12" at bounding box center [884, 234] width 22 height 22
type input "[DATE] to [DATE]"
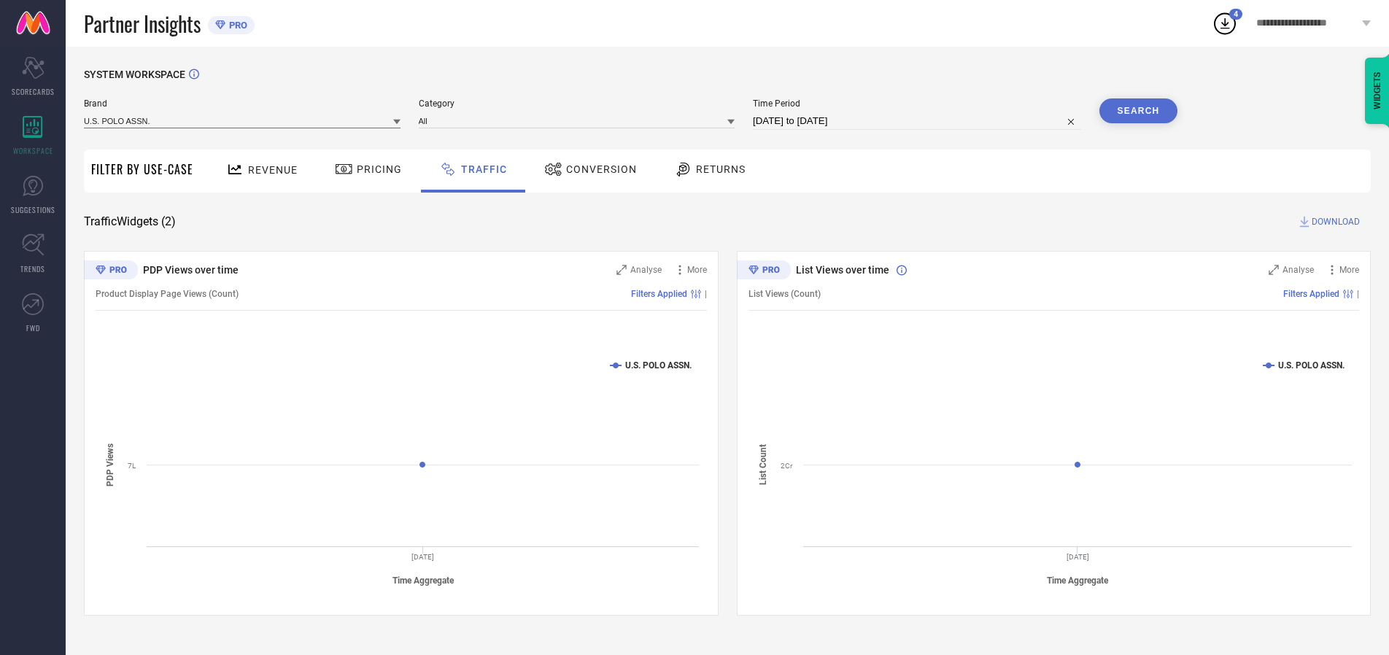
click at [243, 120] on input at bounding box center [242, 120] width 317 height 15
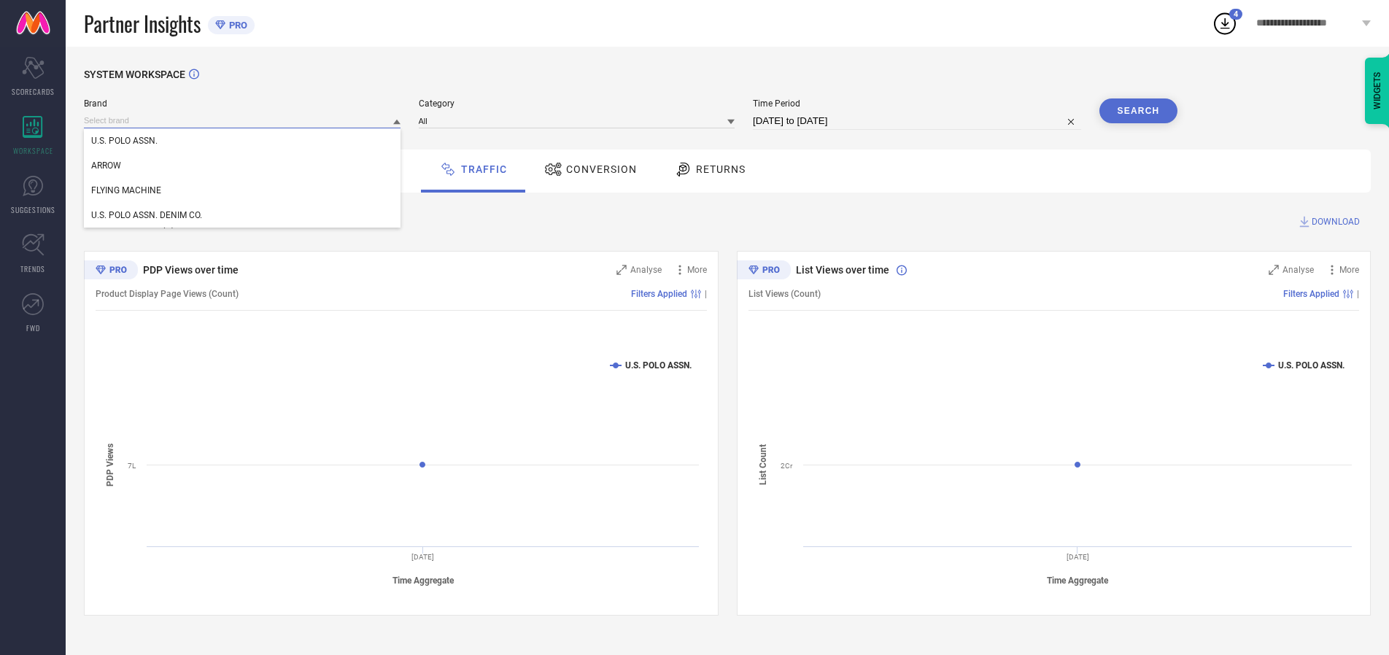
click at [243, 120] on input at bounding box center [242, 120] width 317 height 15
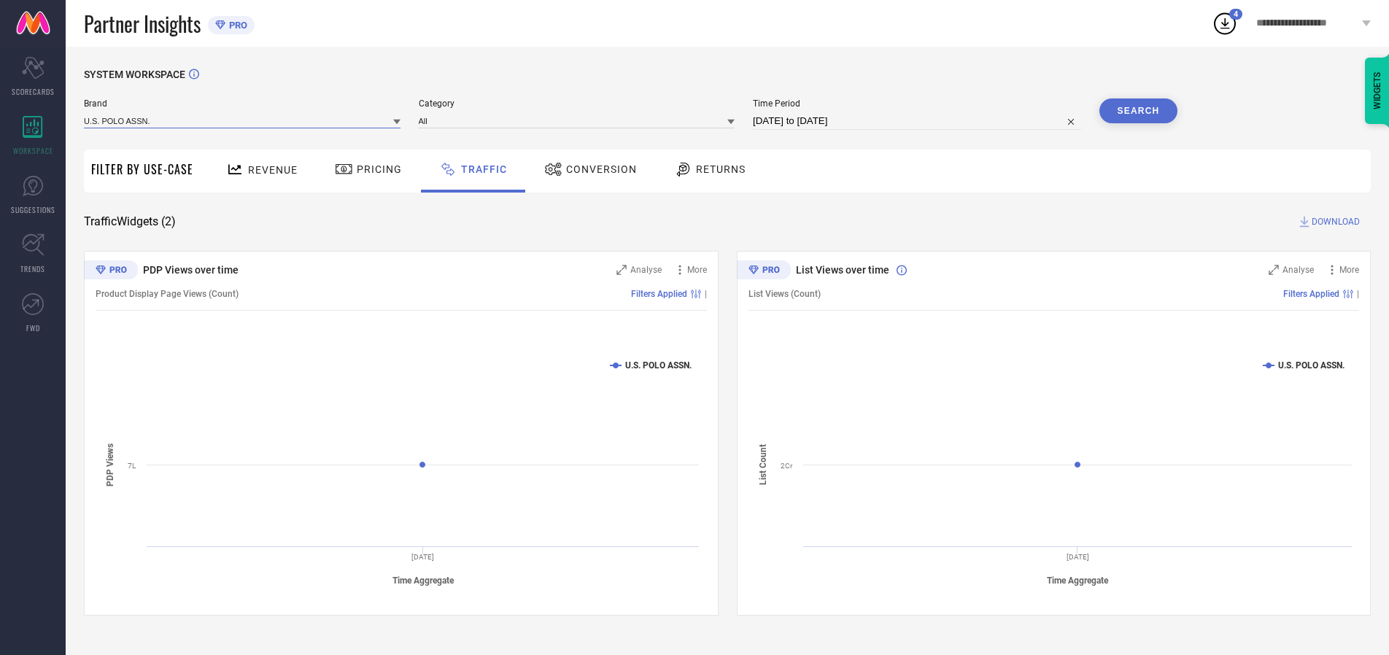
click at [243, 120] on input at bounding box center [242, 120] width 317 height 15
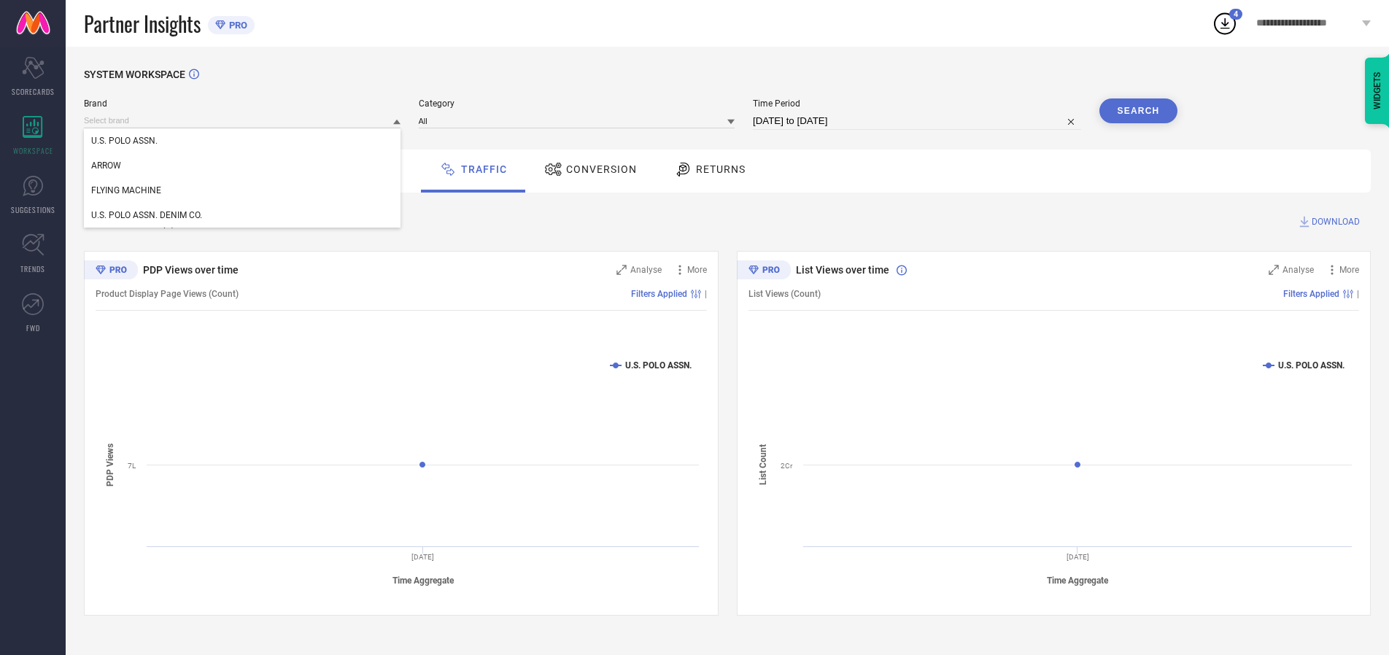
click at [243, 141] on div "U.S. POLO ASSN." at bounding box center [242, 140] width 317 height 25
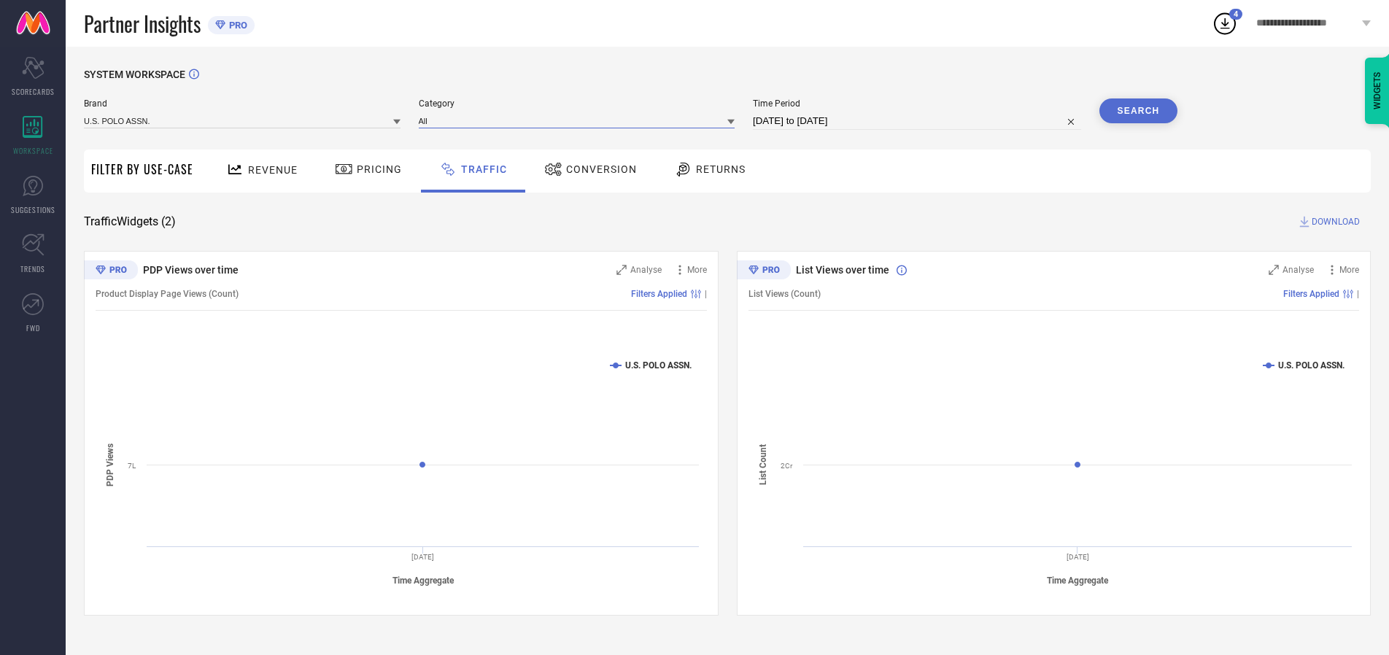
click at [580, 120] on input at bounding box center [577, 120] width 317 height 15
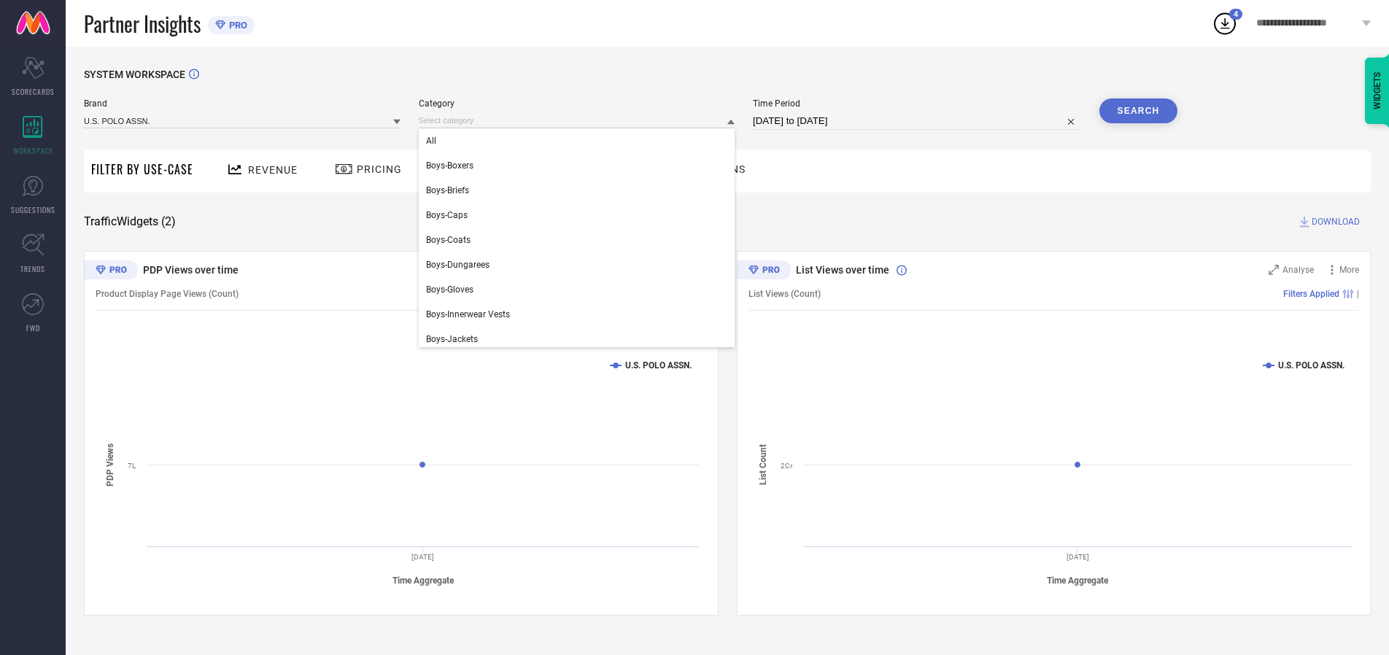
click at [580, 141] on div "All" at bounding box center [577, 140] width 317 height 25
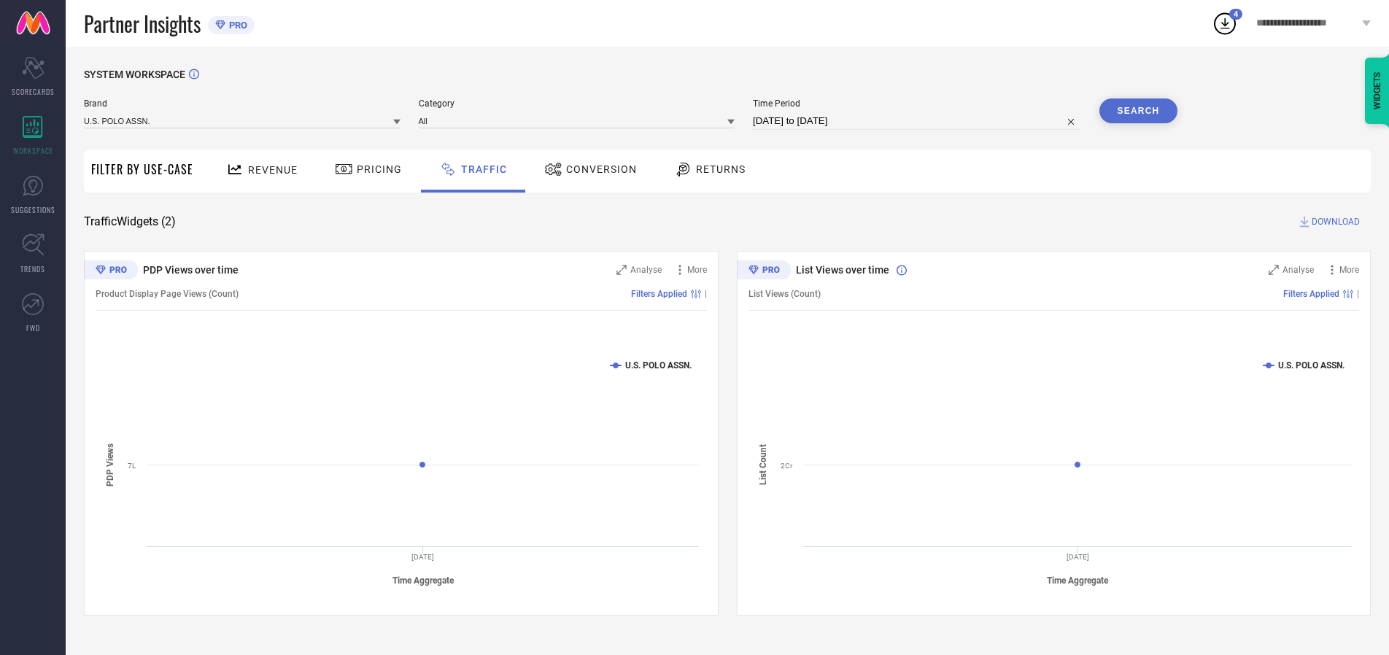
click at [1138, 111] on button "Search" at bounding box center [1138, 110] width 79 height 25
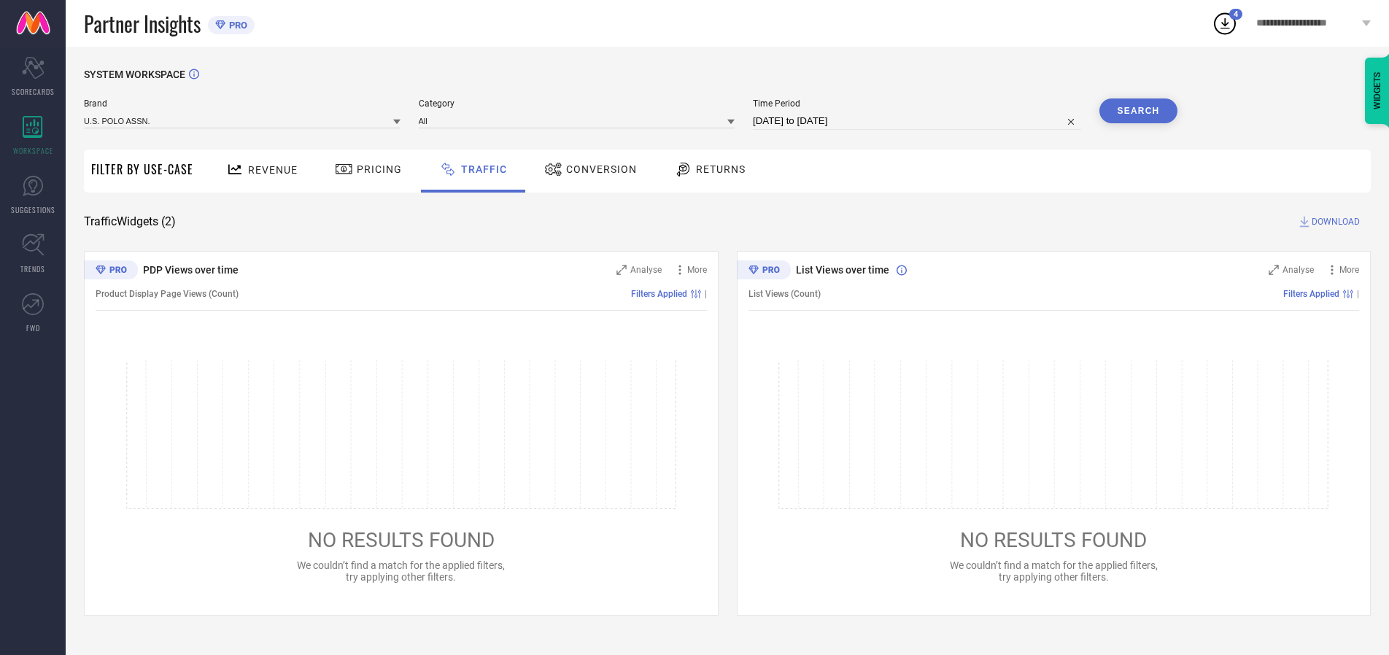
click at [1333, 222] on span "DOWNLOAD" at bounding box center [1335, 221] width 48 height 15
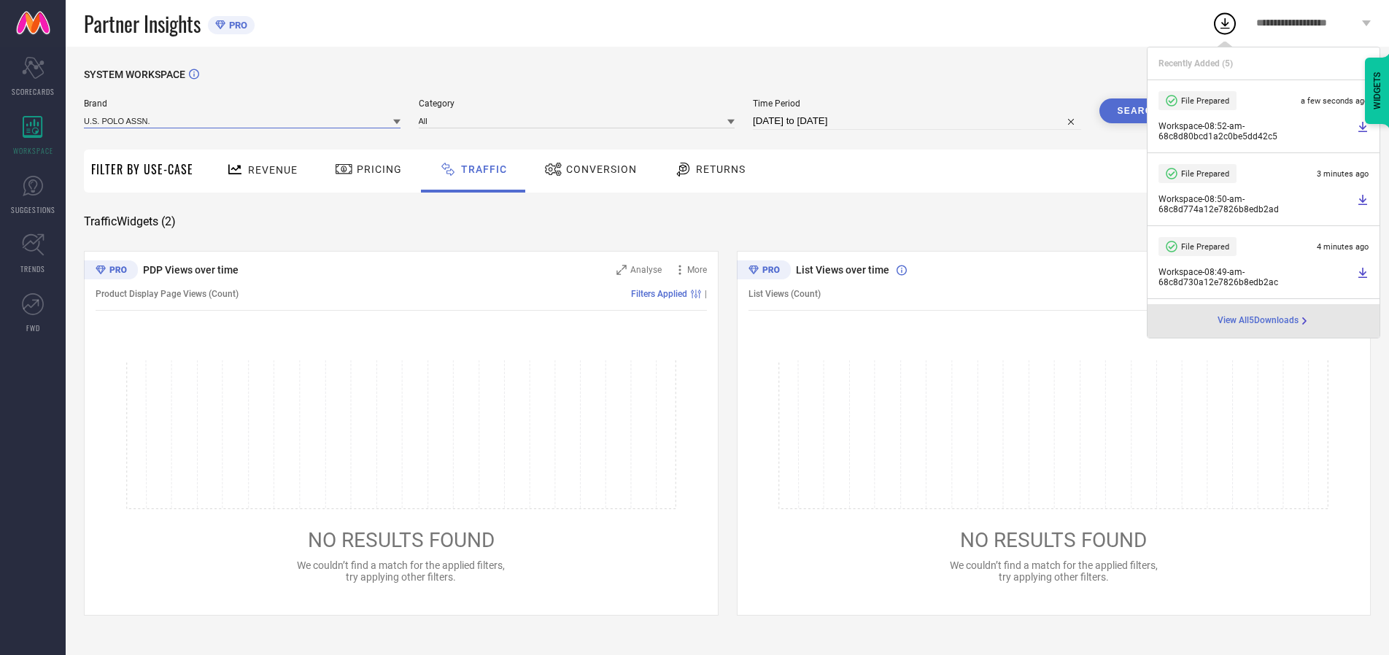
click at [243, 120] on input at bounding box center [242, 120] width 317 height 15
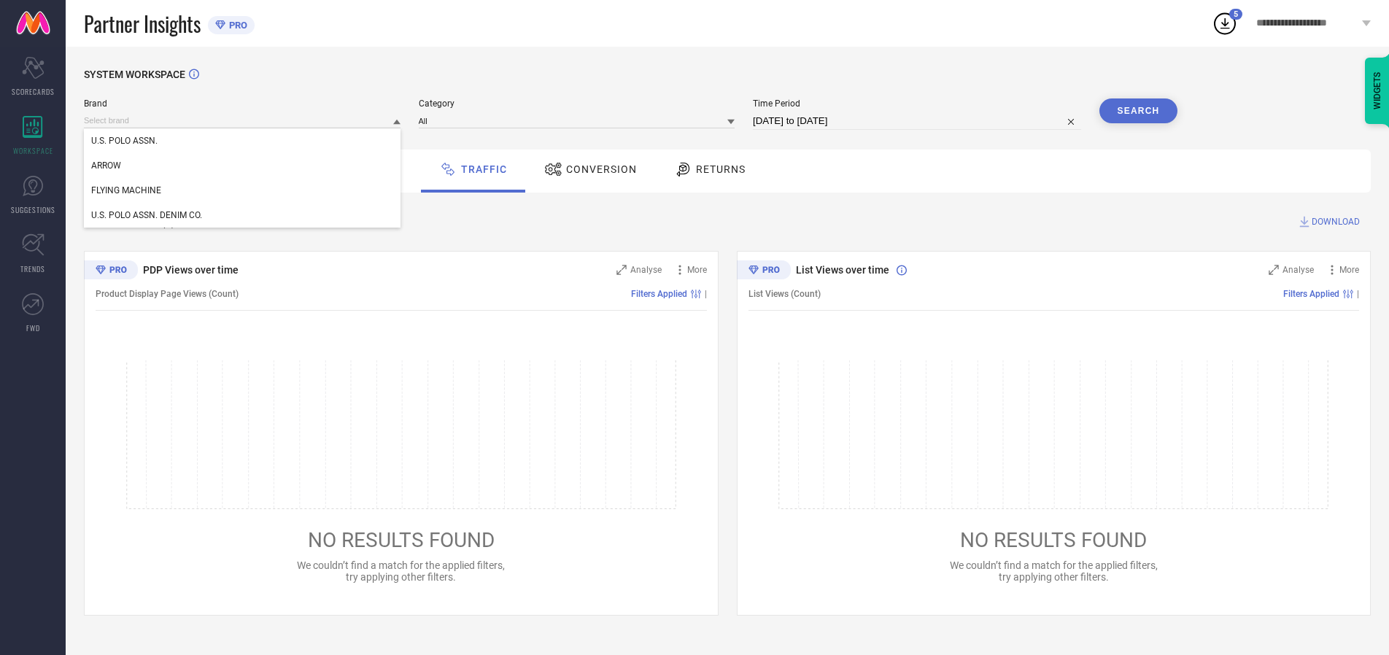
click at [243, 215] on div "U.S. POLO ASSN. DENIM CO." at bounding box center [242, 215] width 317 height 25
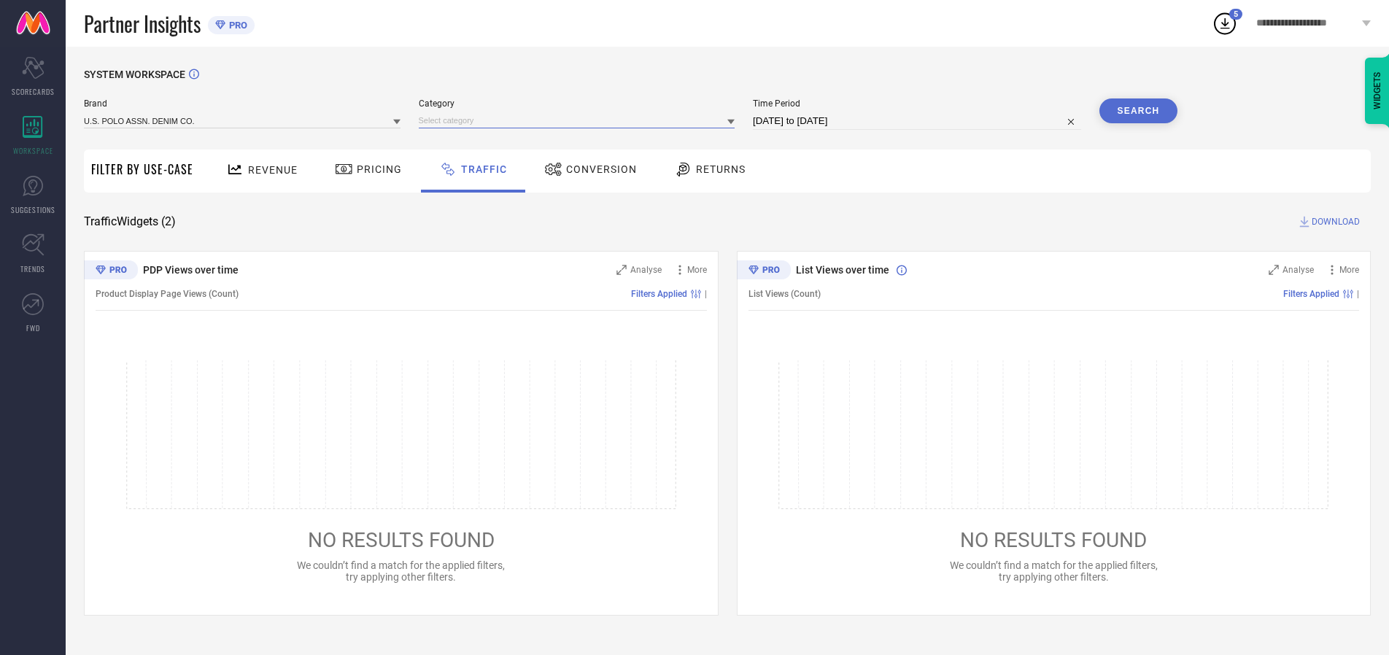
click at [580, 120] on input at bounding box center [577, 120] width 317 height 15
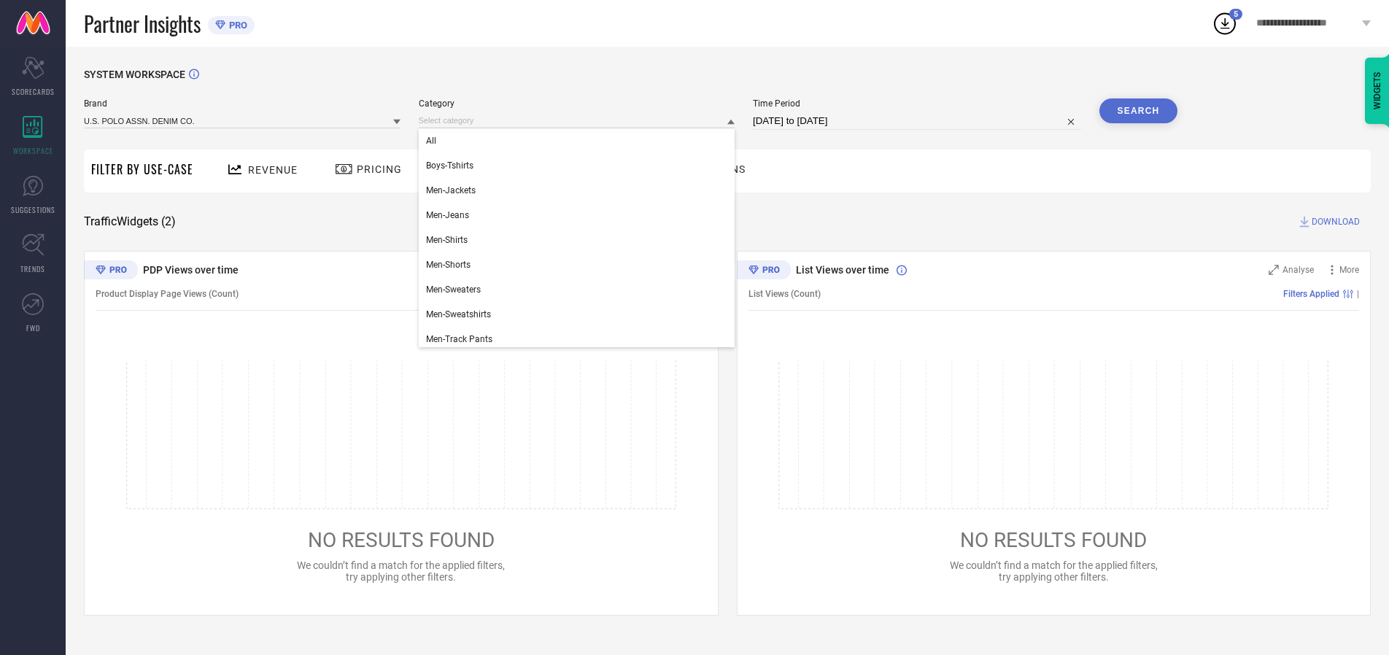
click at [580, 141] on div "All" at bounding box center [577, 140] width 317 height 25
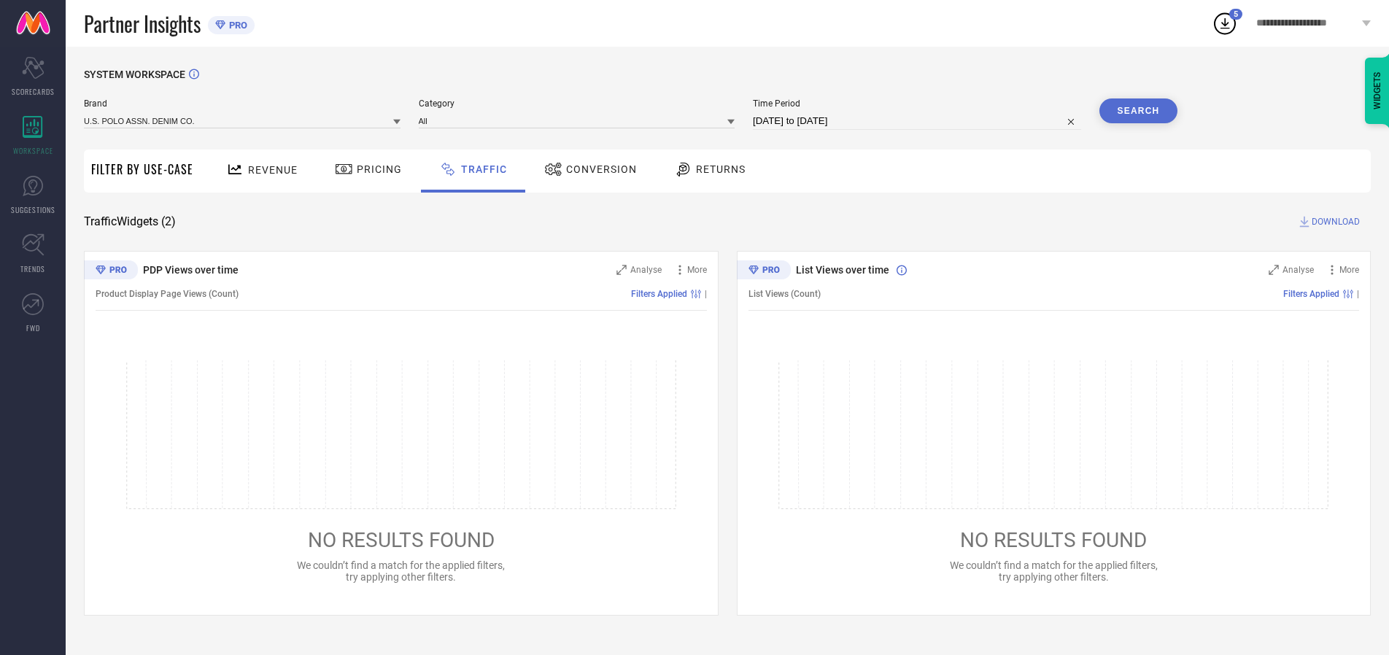
click at [1138, 111] on button "Search" at bounding box center [1138, 110] width 79 height 25
click at [1333, 222] on span "DOWNLOAD" at bounding box center [1335, 221] width 48 height 15
click at [919, 121] on input at bounding box center [917, 121] width 328 height 18
select select "8"
select select "2025"
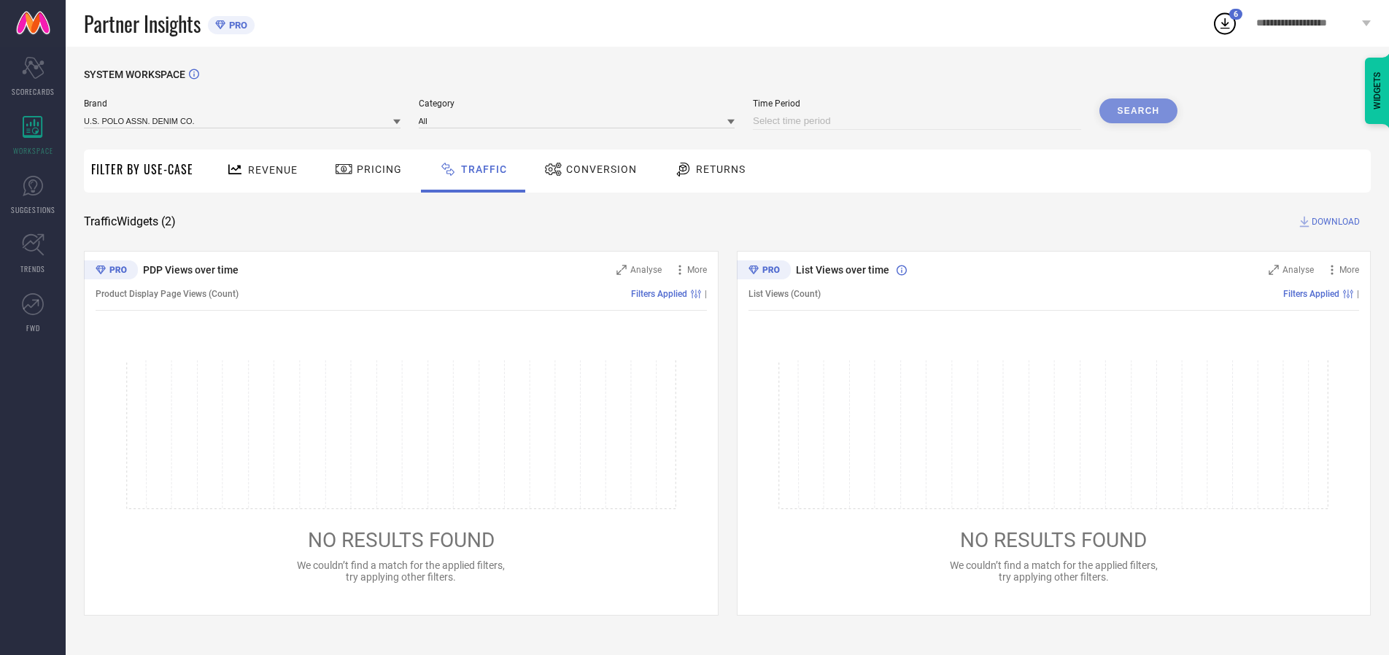
select select "9"
select select "2025"
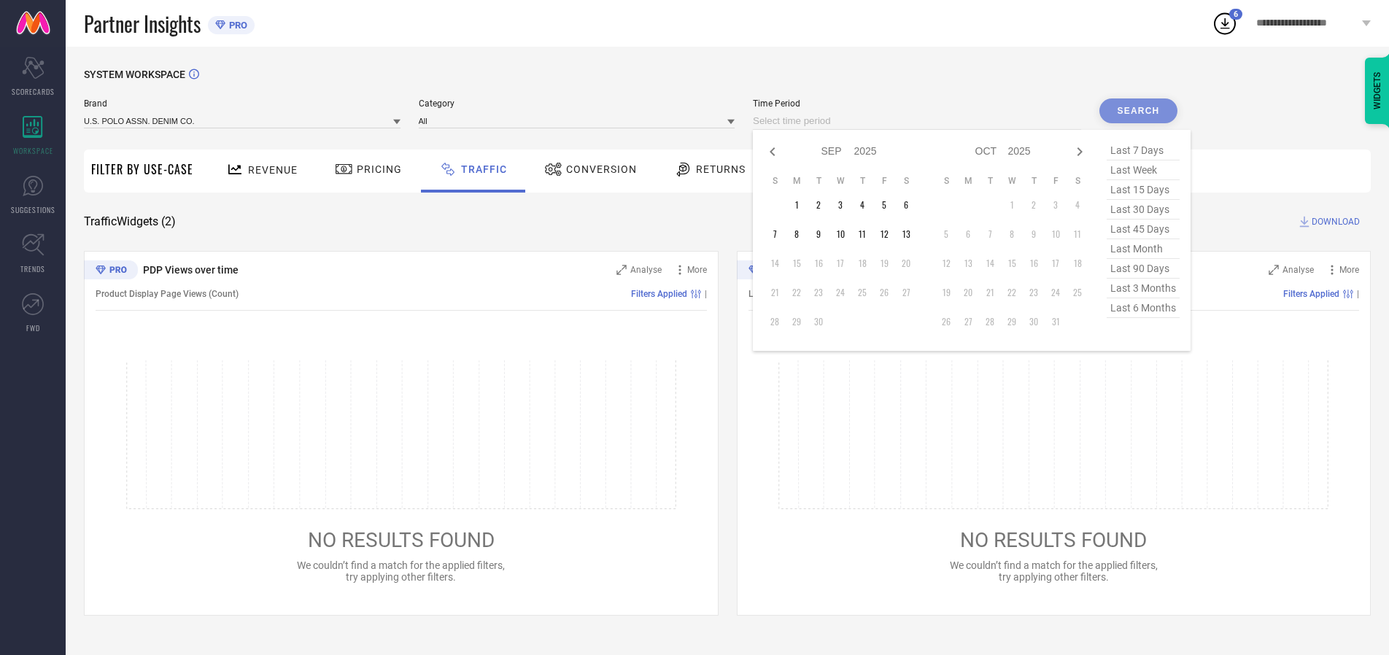
click at [910, 234] on td "13" at bounding box center [906, 234] width 22 height 22
type input "[DATE] to [DATE]"
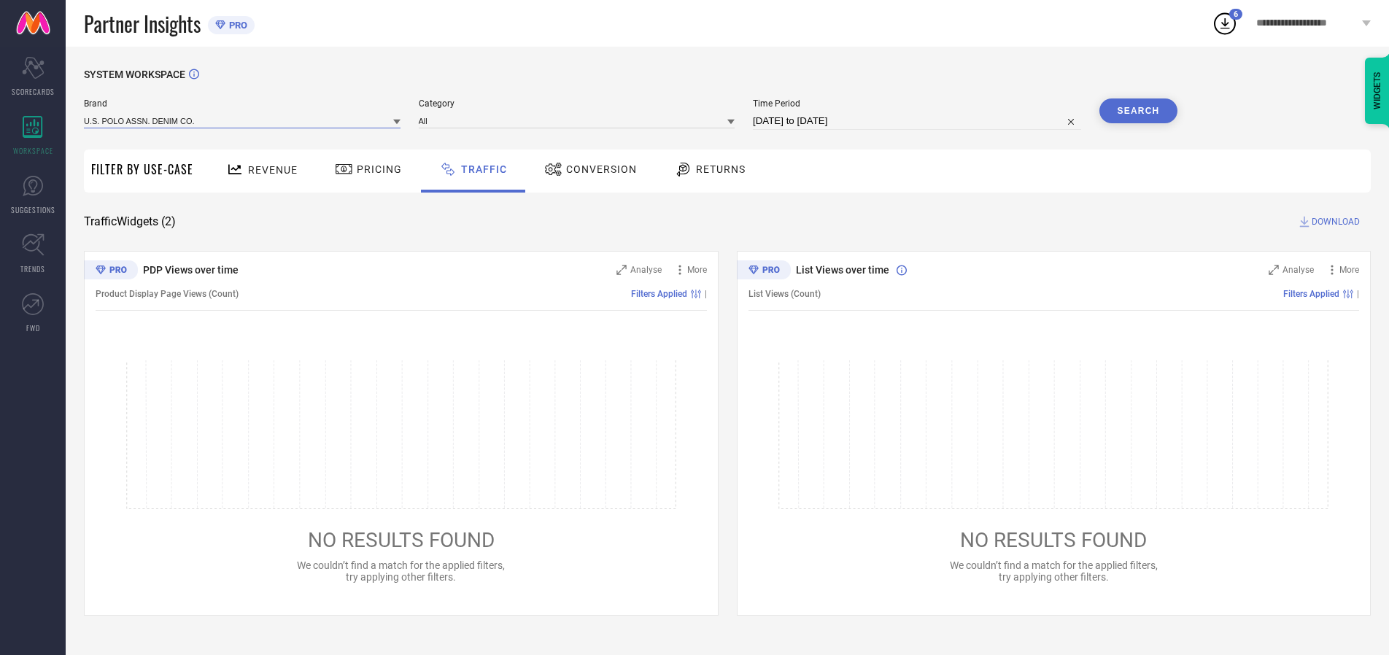
click at [243, 120] on input at bounding box center [242, 120] width 317 height 15
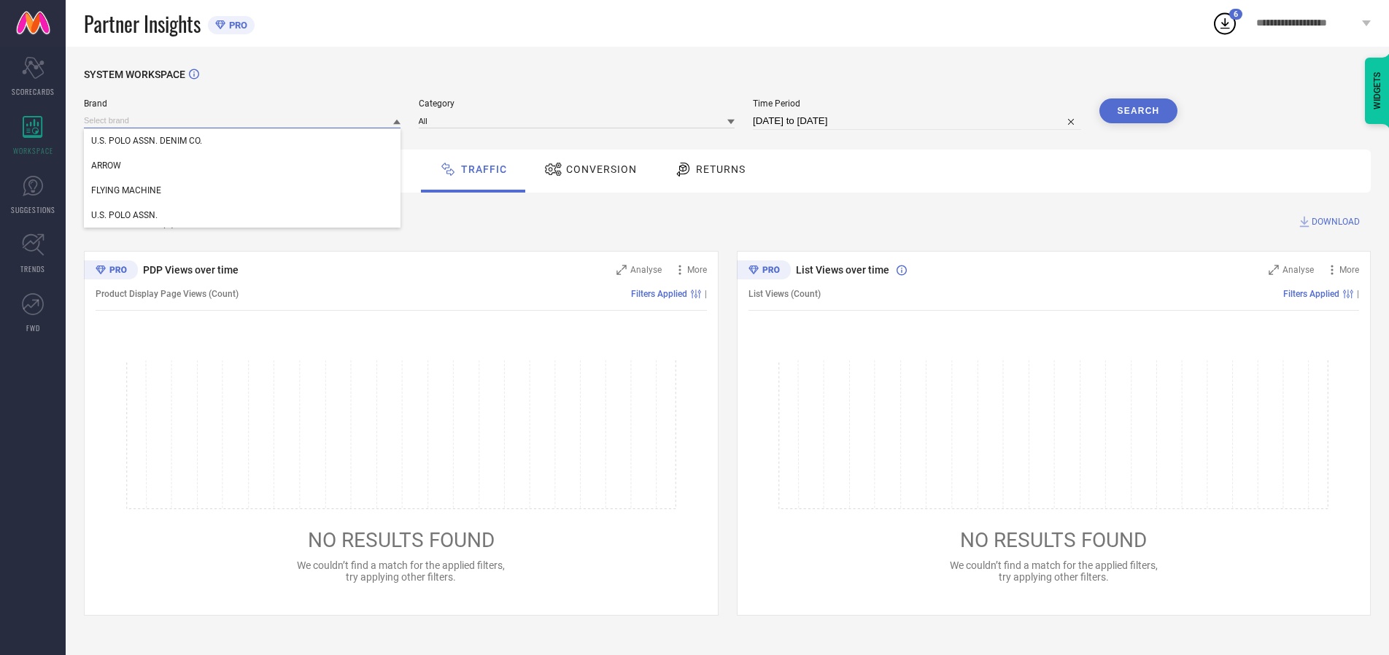
click at [243, 120] on input at bounding box center [242, 120] width 317 height 15
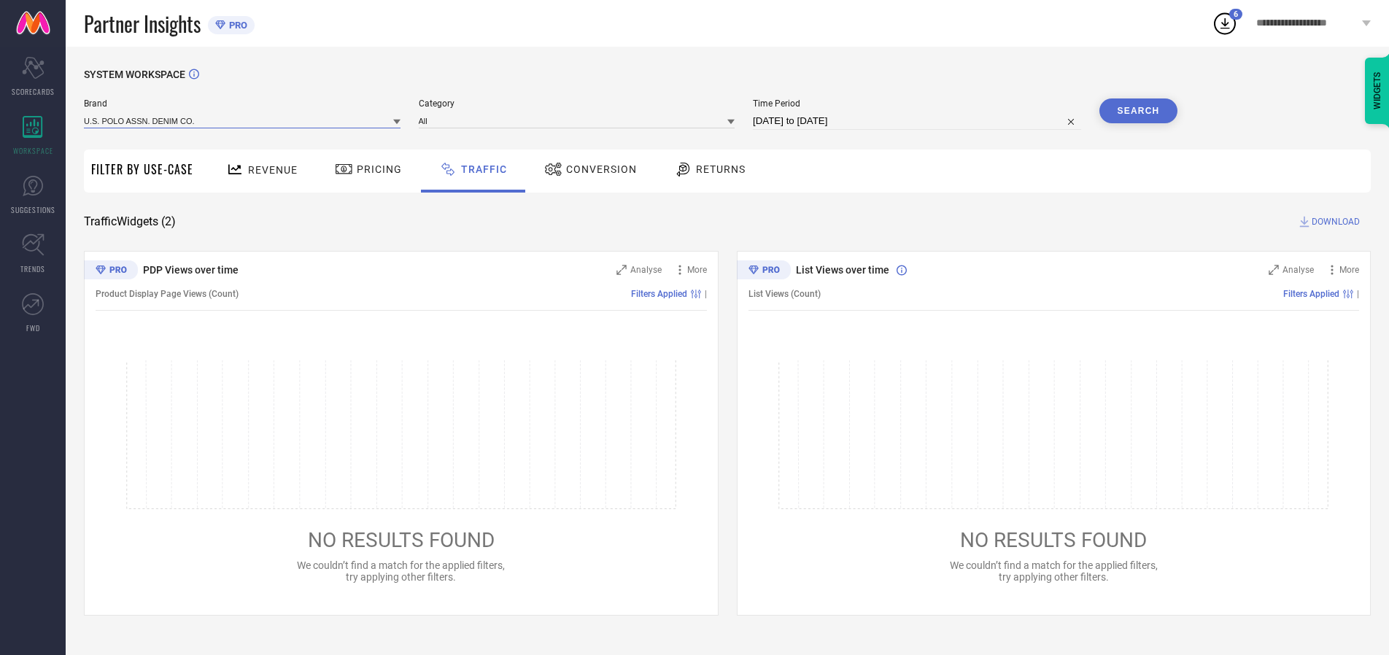
click at [243, 120] on input at bounding box center [242, 120] width 317 height 15
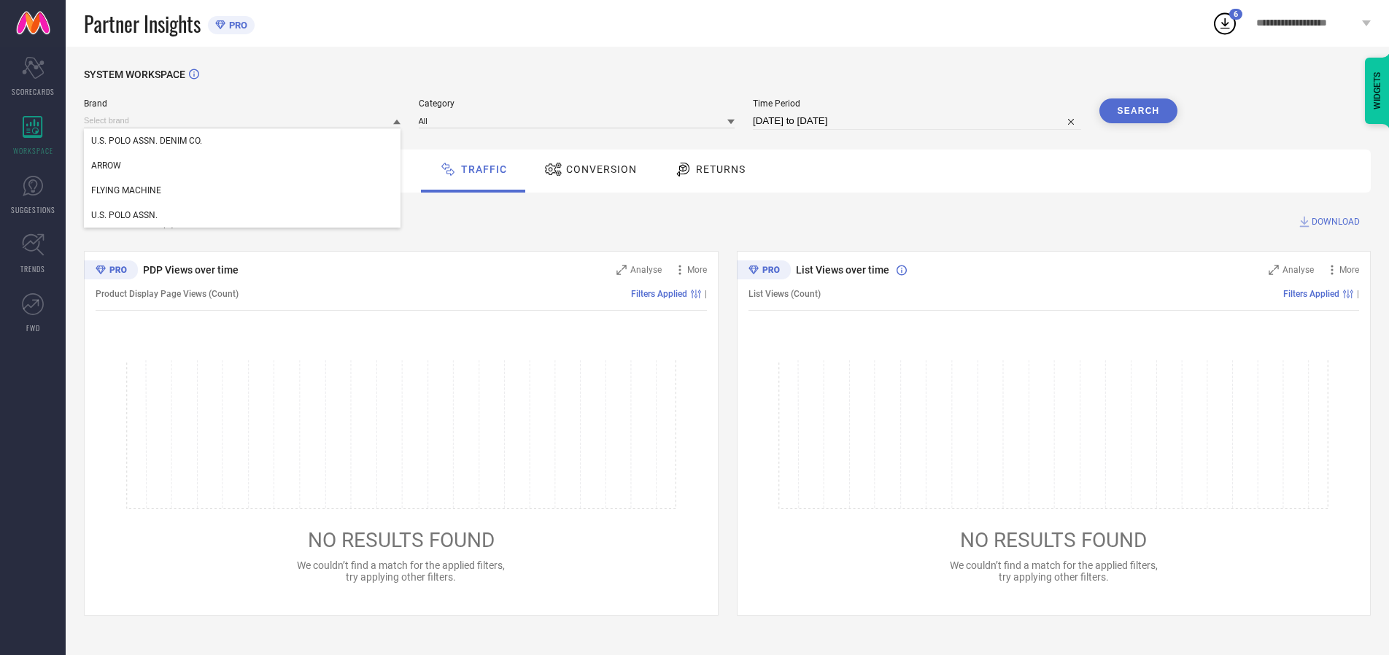
click at [243, 141] on div "U.S. POLO ASSN. DENIM CO." at bounding box center [242, 140] width 317 height 25
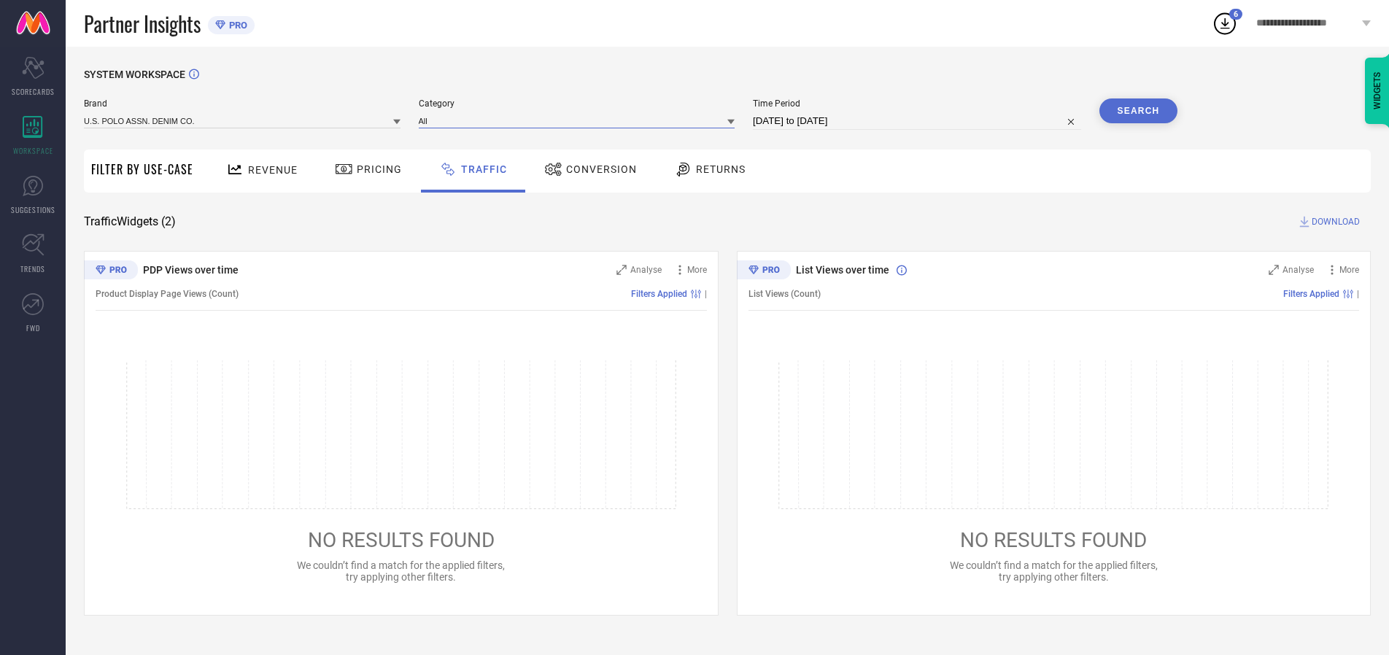
click at [580, 120] on input at bounding box center [577, 120] width 317 height 15
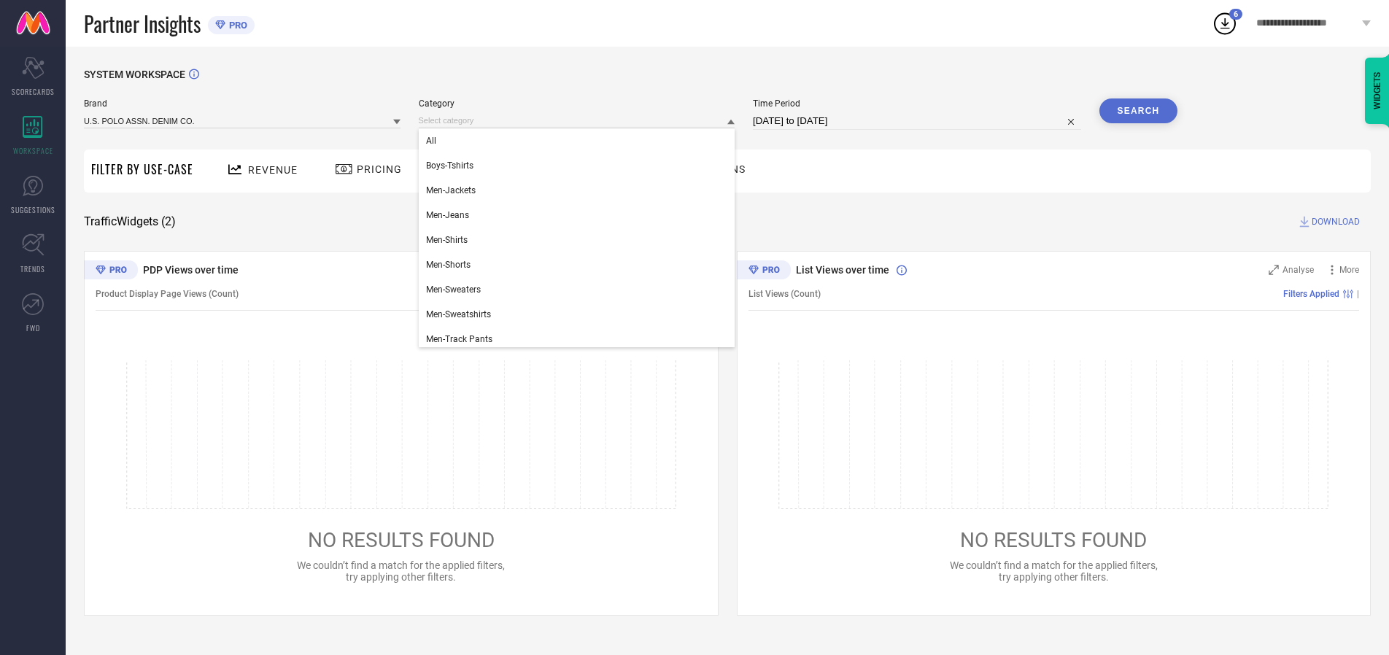
click at [580, 141] on div "All" at bounding box center [577, 140] width 317 height 25
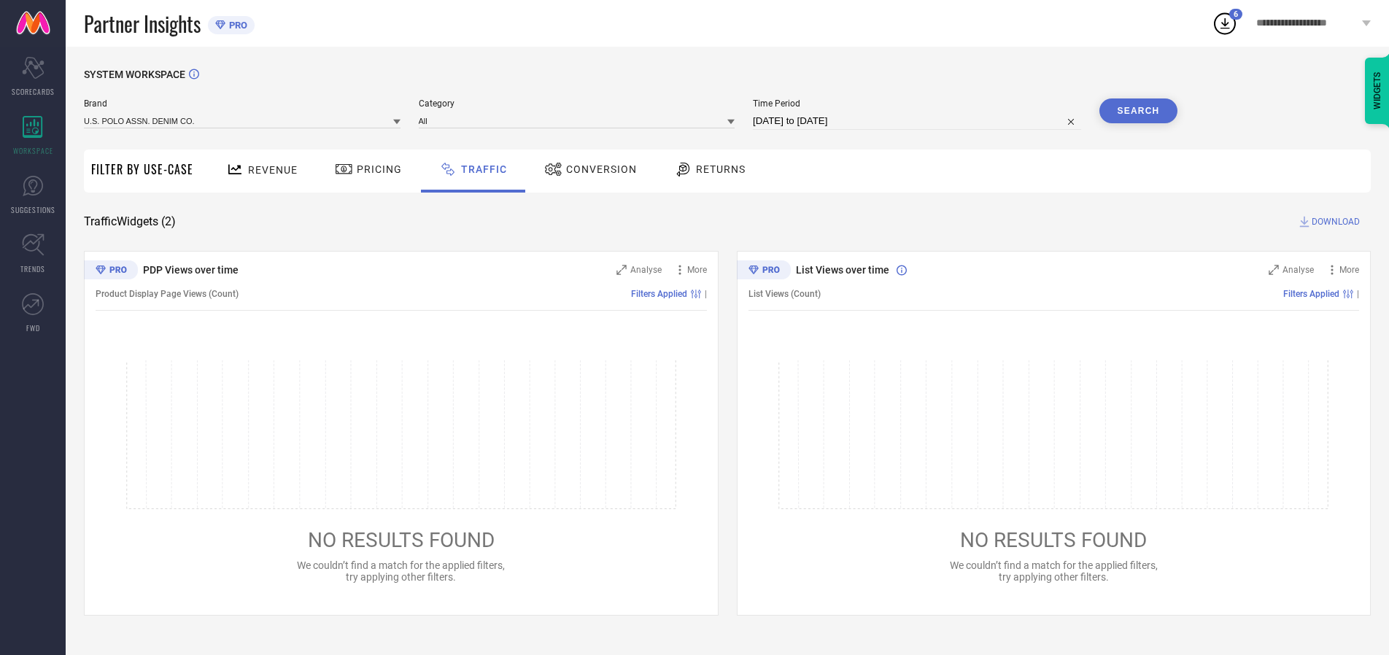
click at [1138, 111] on button "Search" at bounding box center [1138, 110] width 79 height 25
click at [1333, 222] on span "DOWNLOAD" at bounding box center [1335, 221] width 48 height 15
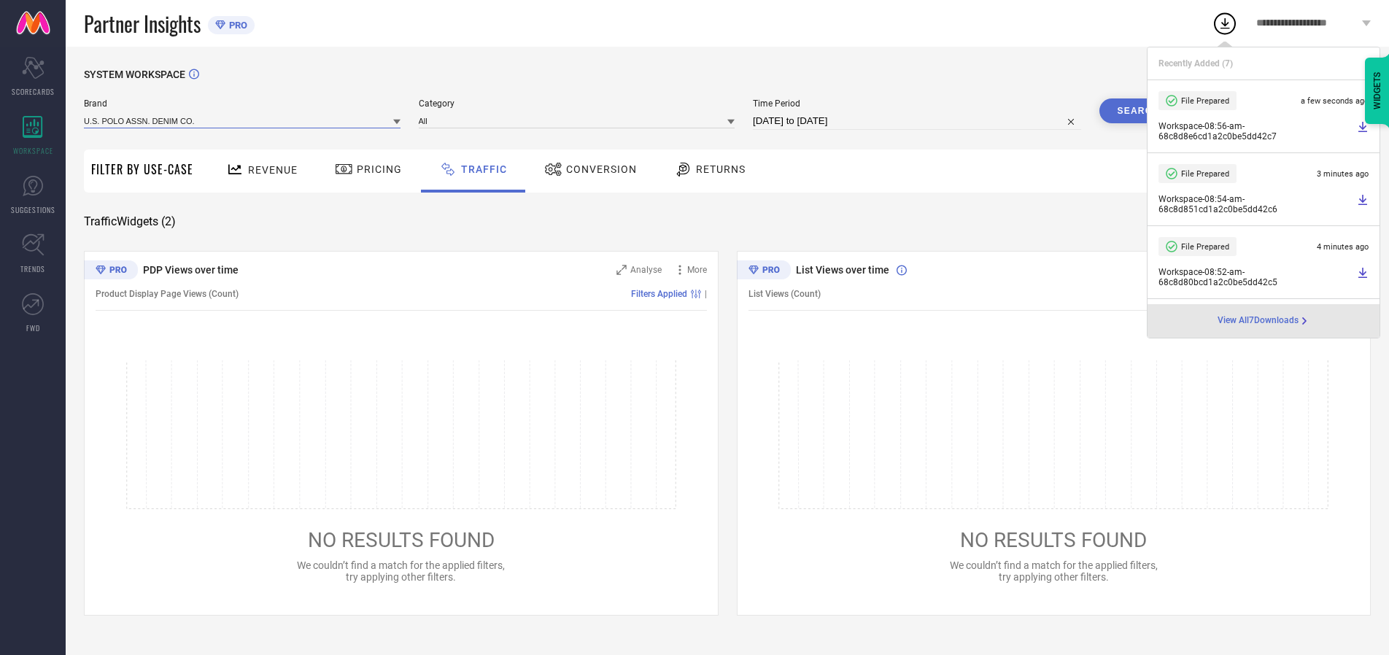
click at [243, 120] on input at bounding box center [242, 120] width 317 height 15
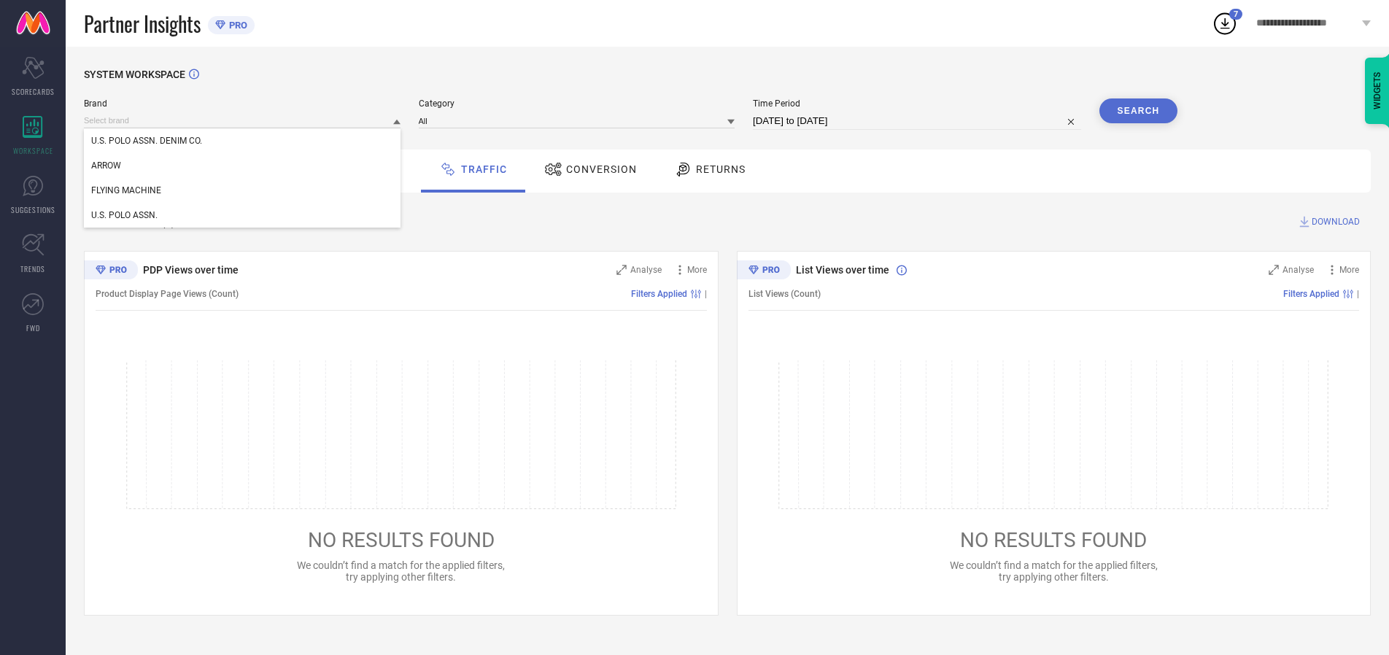
click at [243, 215] on div "U.S. POLO ASSN." at bounding box center [242, 215] width 317 height 25
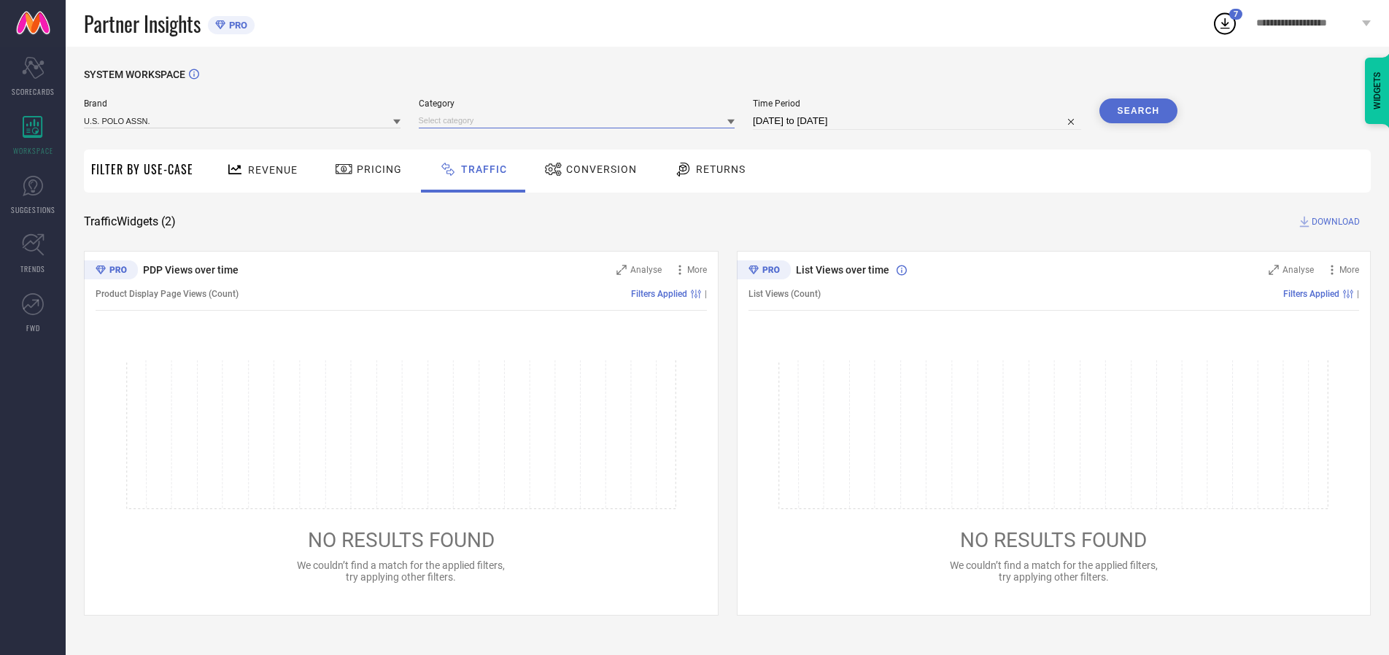
click at [580, 120] on input at bounding box center [577, 120] width 317 height 15
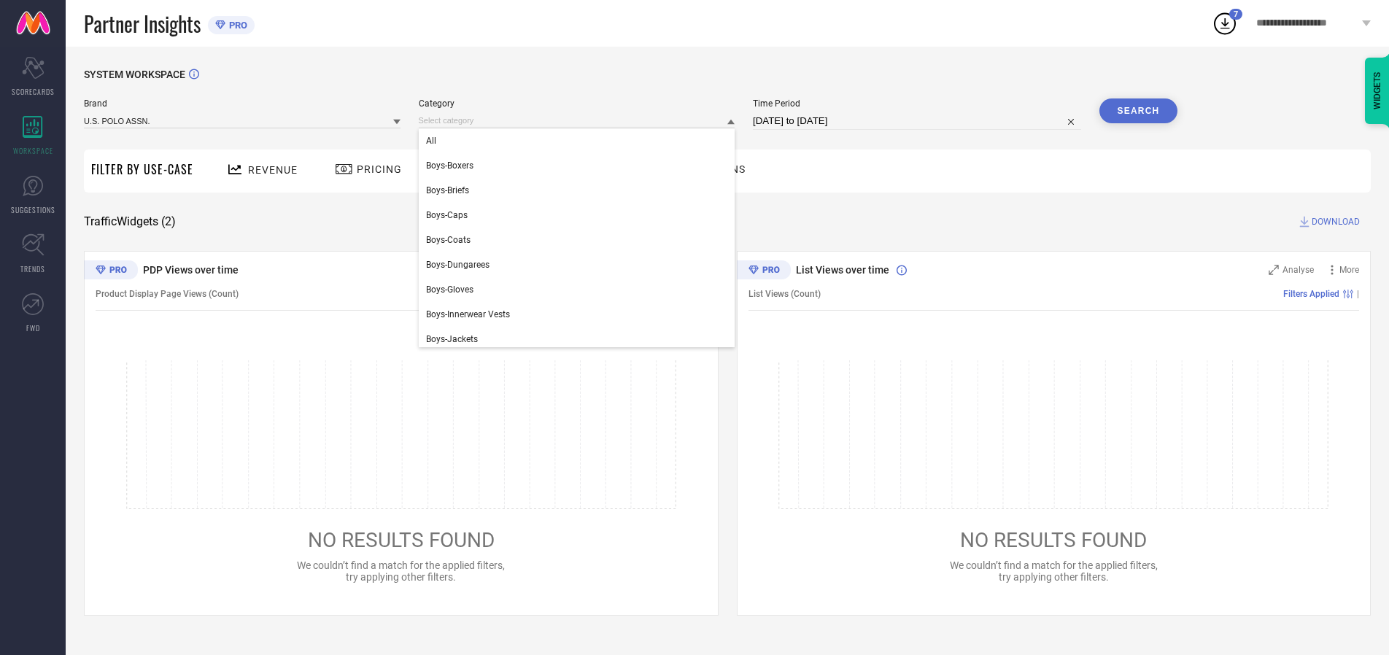
click at [580, 141] on div "All" at bounding box center [577, 140] width 317 height 25
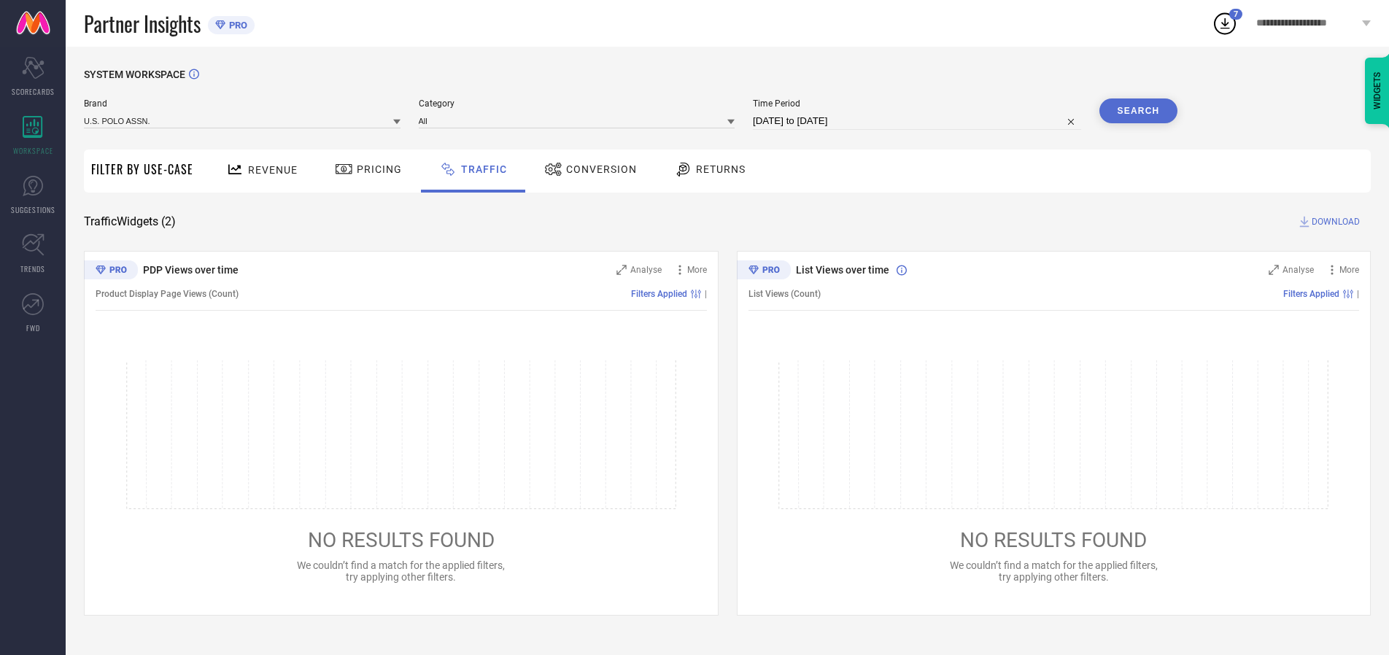
click at [1138, 111] on button "Search" at bounding box center [1138, 110] width 79 height 25
click at [1333, 222] on span "DOWNLOAD" at bounding box center [1335, 221] width 48 height 15
